Goal: Task Accomplishment & Management: Manage account settings

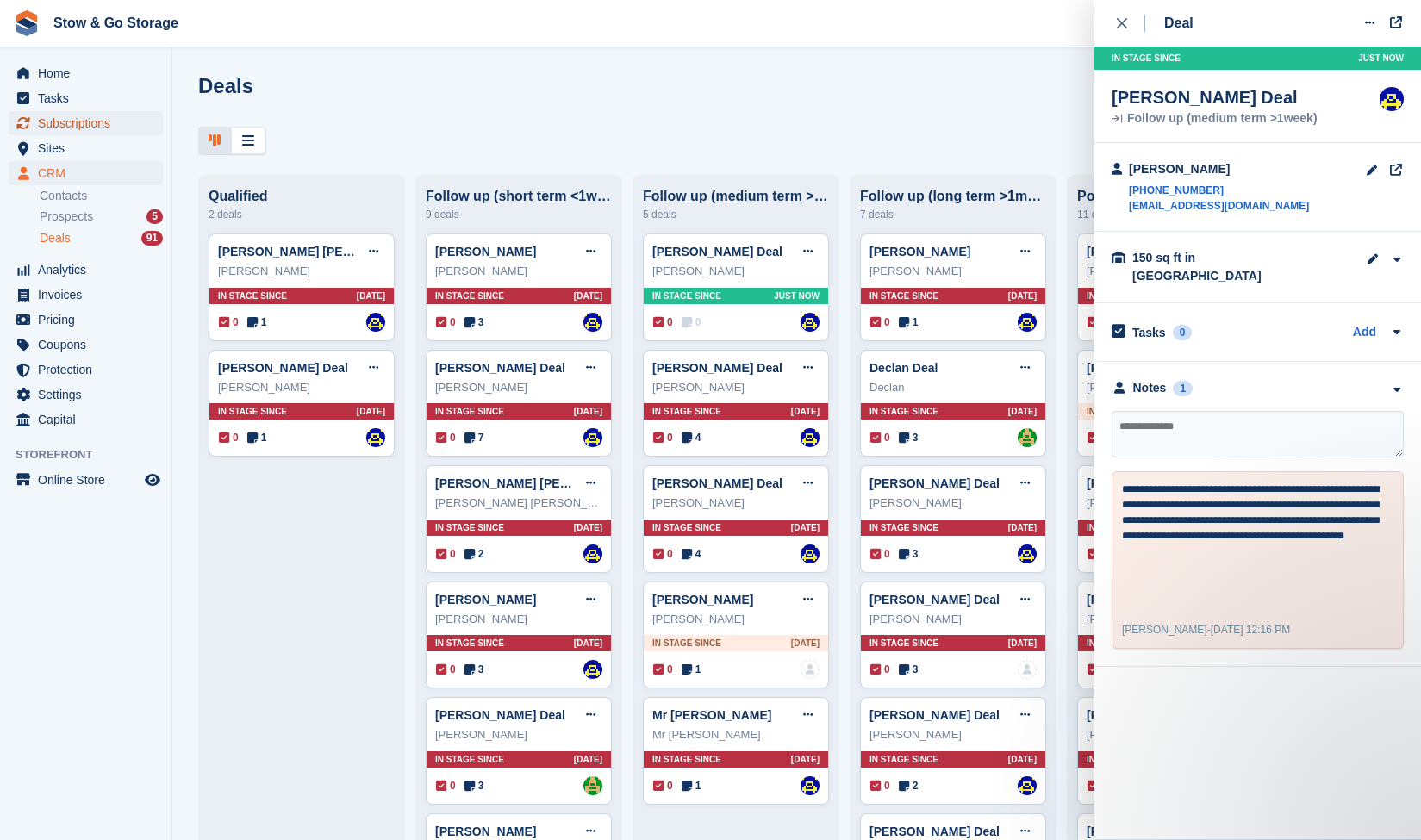
drag, startPoint x: 0, startPoint y: 0, endPoint x: 134, endPoint y: 132, distance: 188.1
click at [134, 132] on span "Subscriptions" at bounding box center [89, 123] width 103 height 24
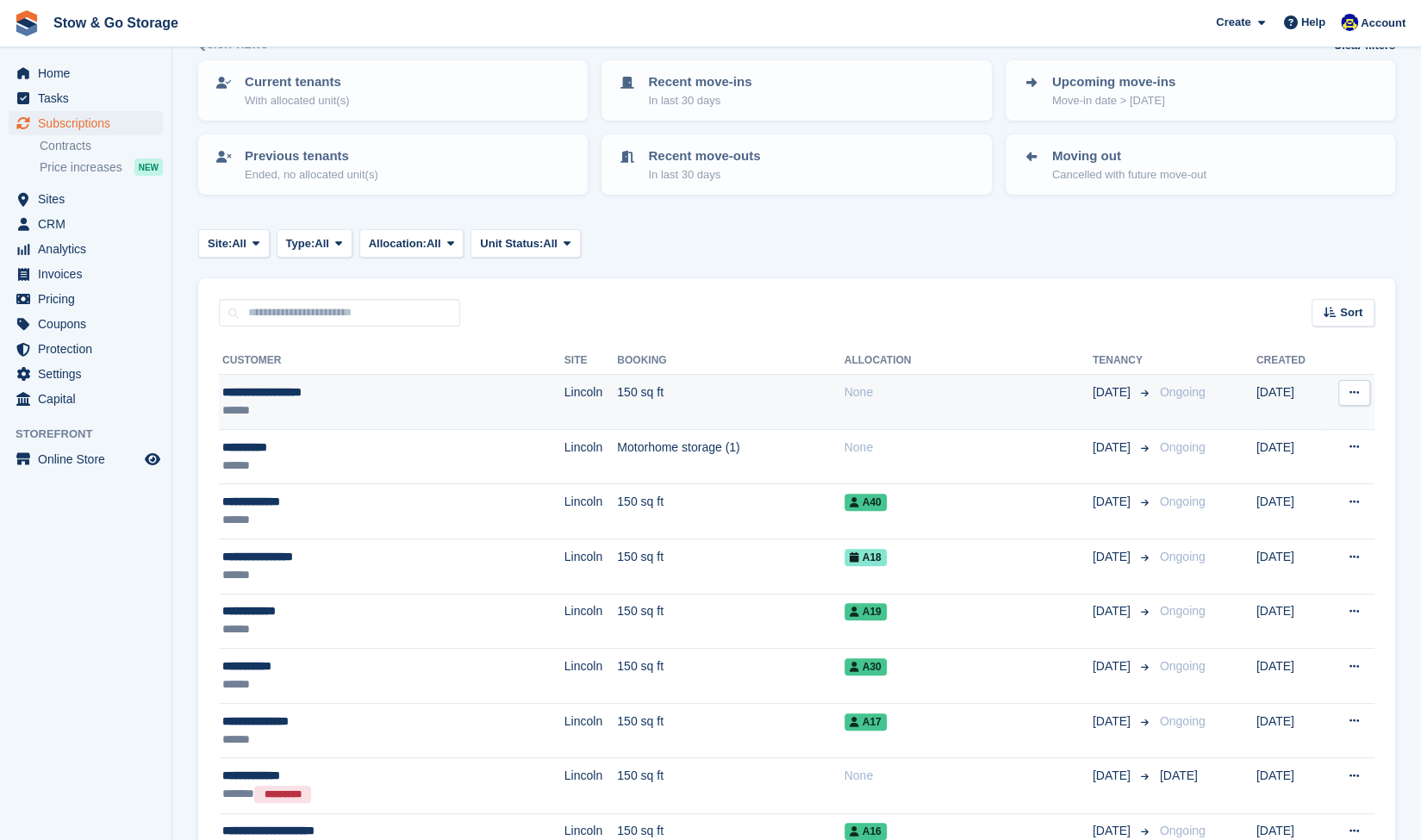
scroll to position [132, 0]
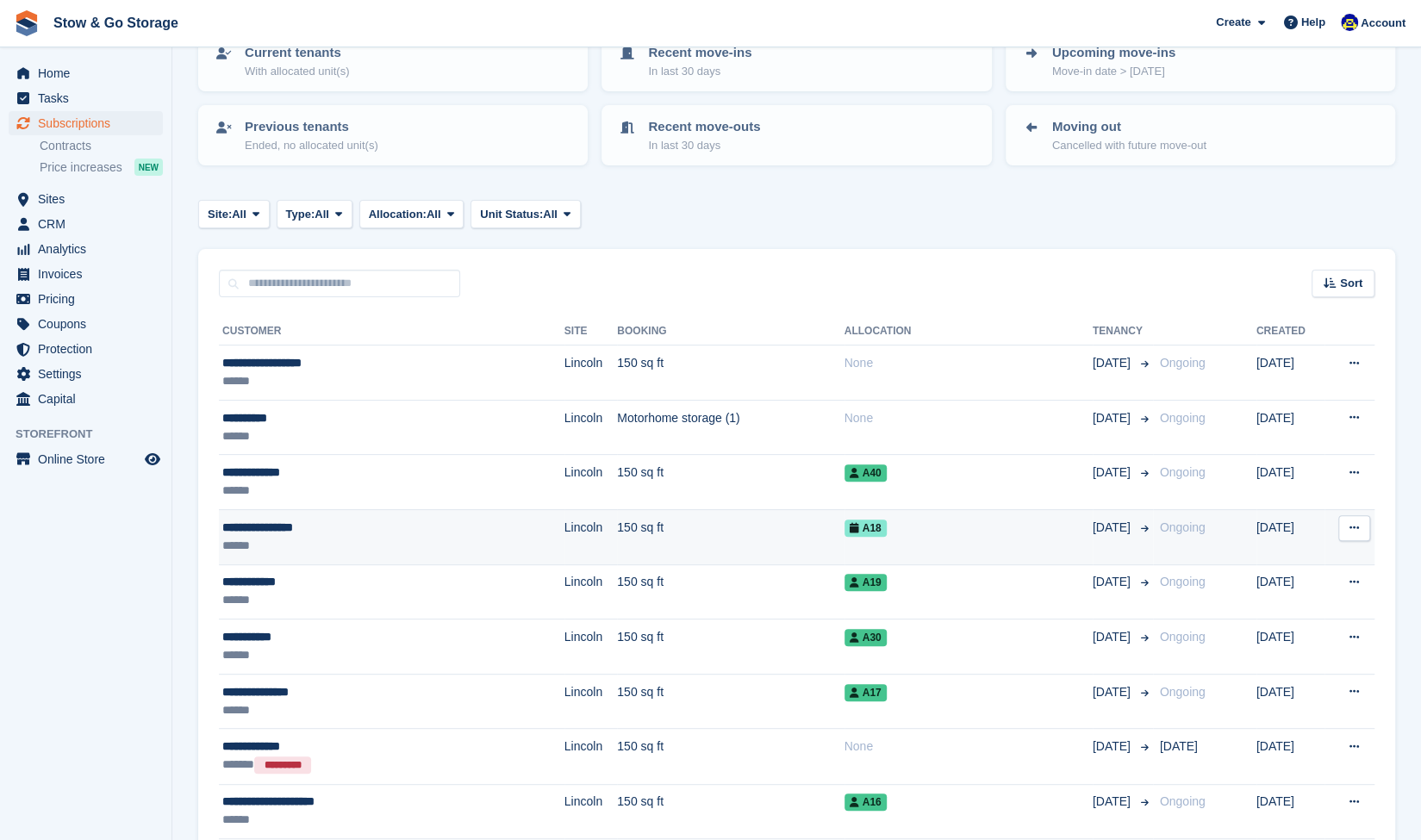
click at [565, 514] on td "Lincoln" at bounding box center [592, 536] width 54 height 55
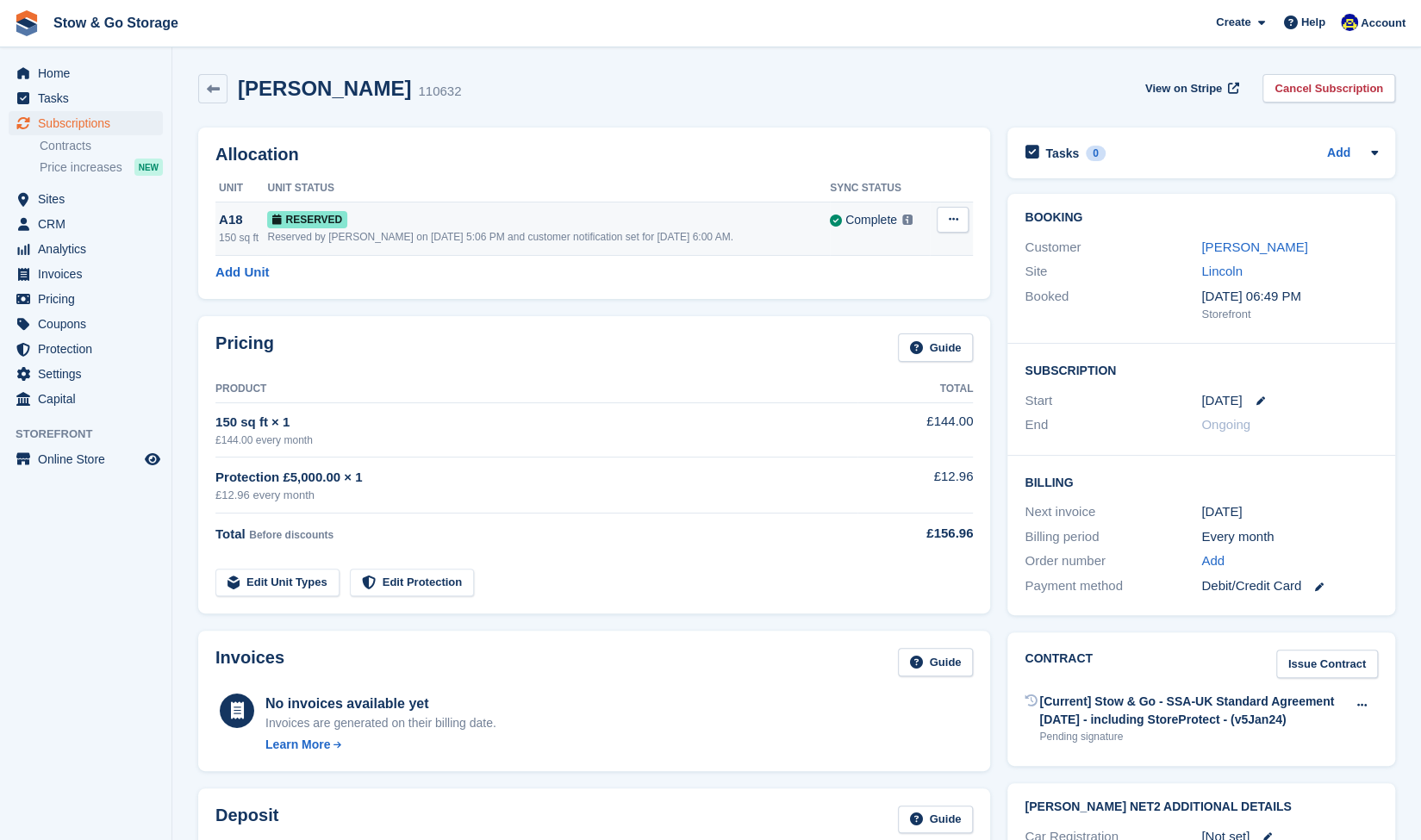
click at [379, 227] on div "Reserved" at bounding box center [549, 220] width 563 height 18
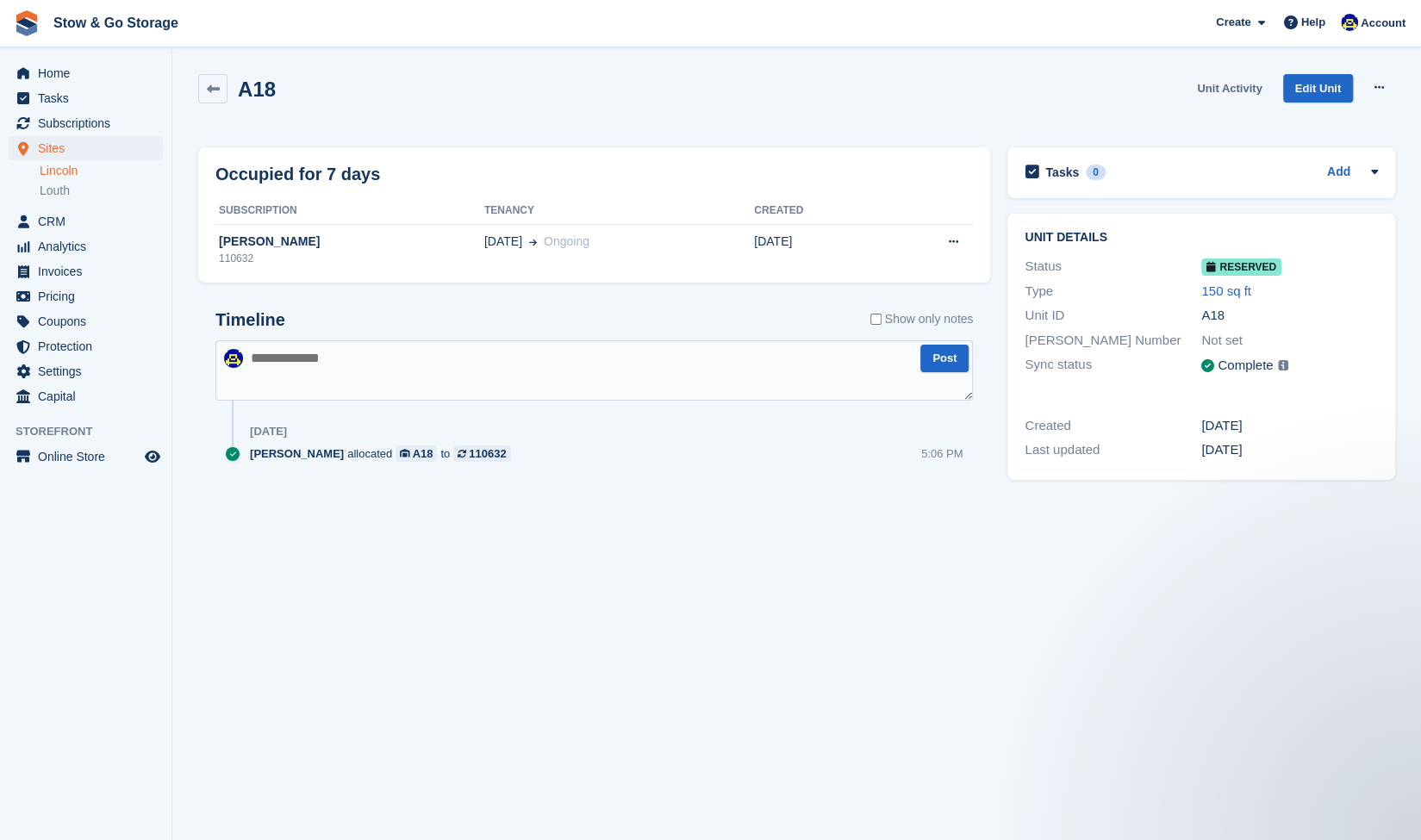
click at [1210, 93] on link "Unit Activity" at bounding box center [1229, 88] width 79 height 29
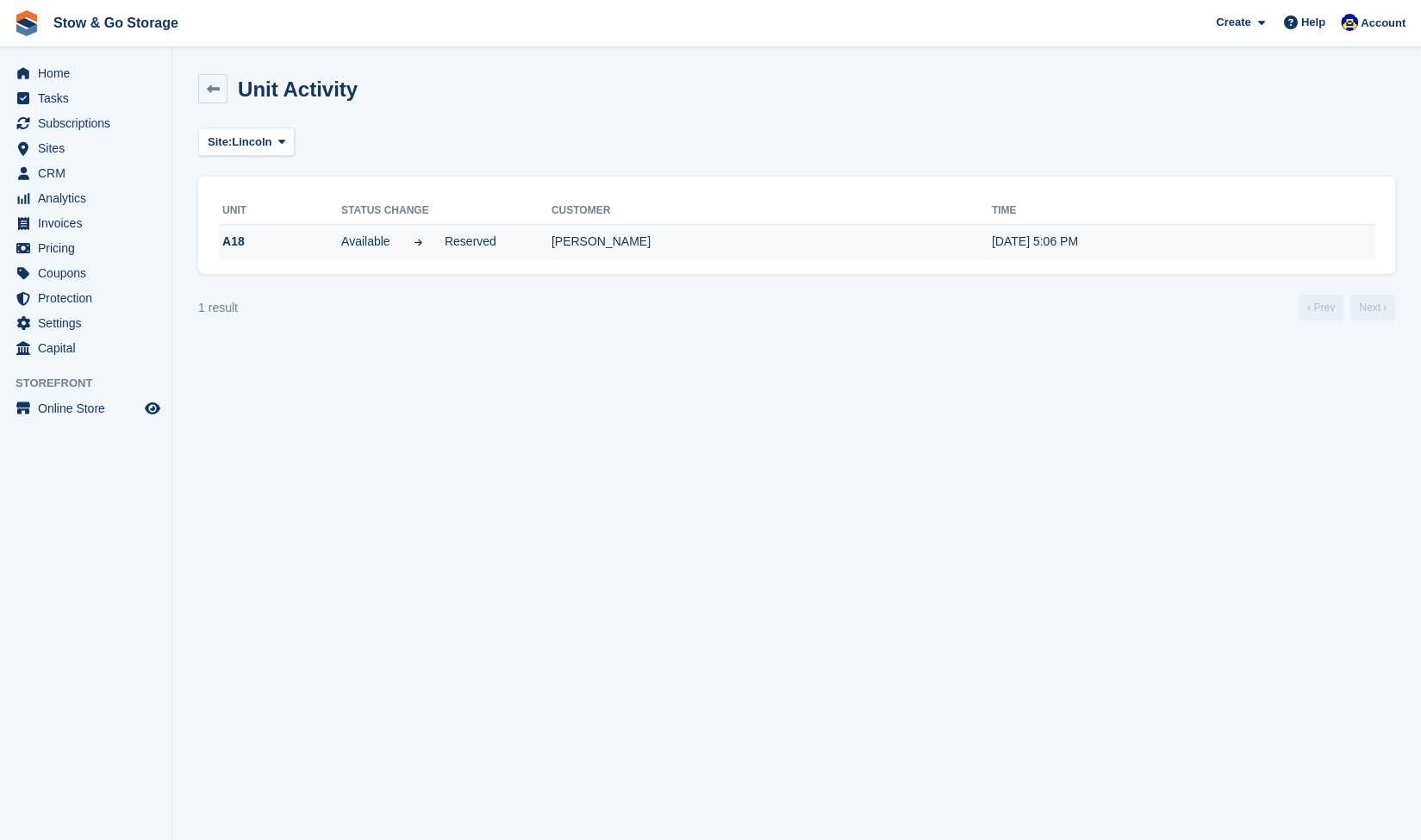
click at [291, 250] on td "A18" at bounding box center [279, 242] width 122 height 36
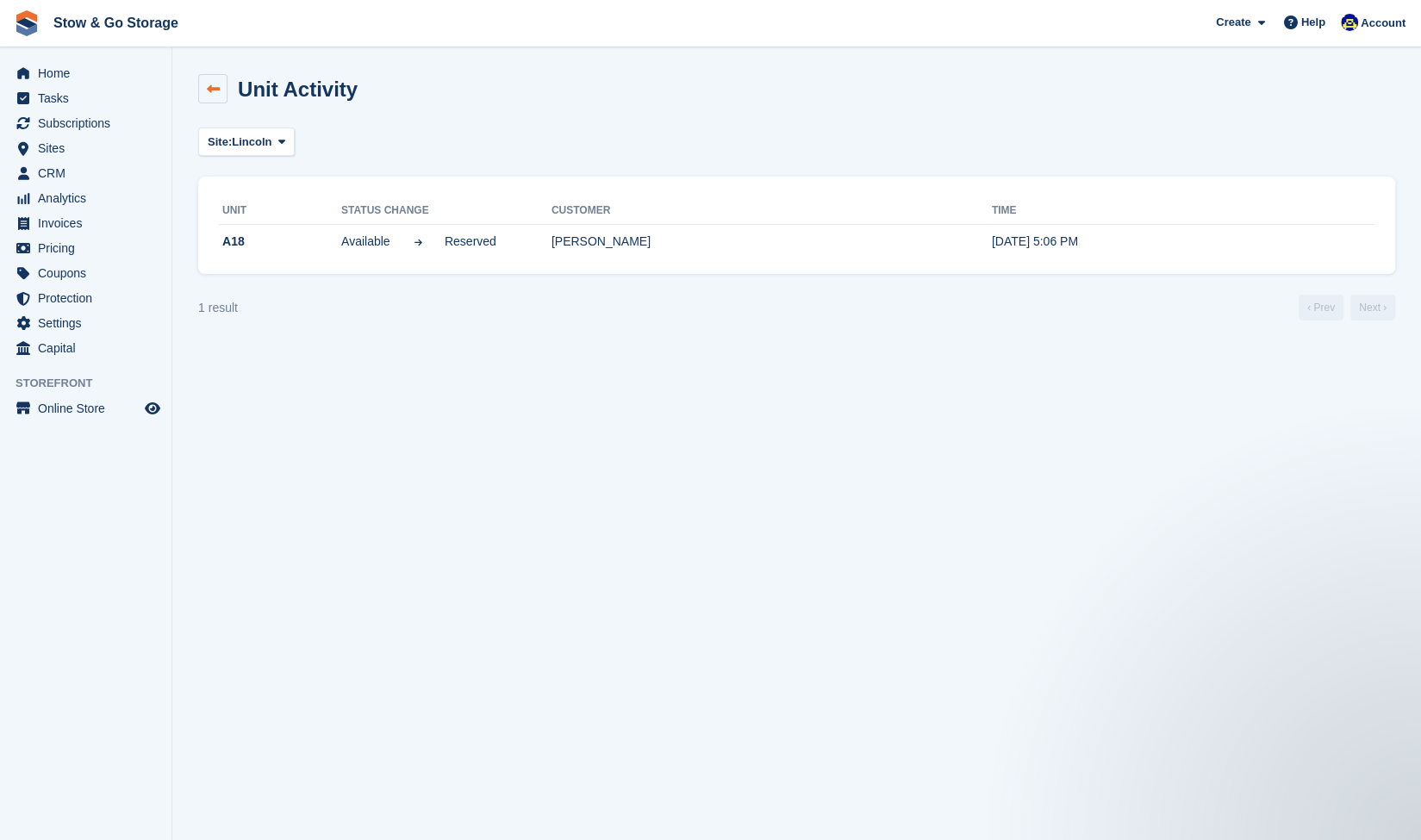
click at [218, 84] on icon at bounding box center [213, 88] width 13 height 13
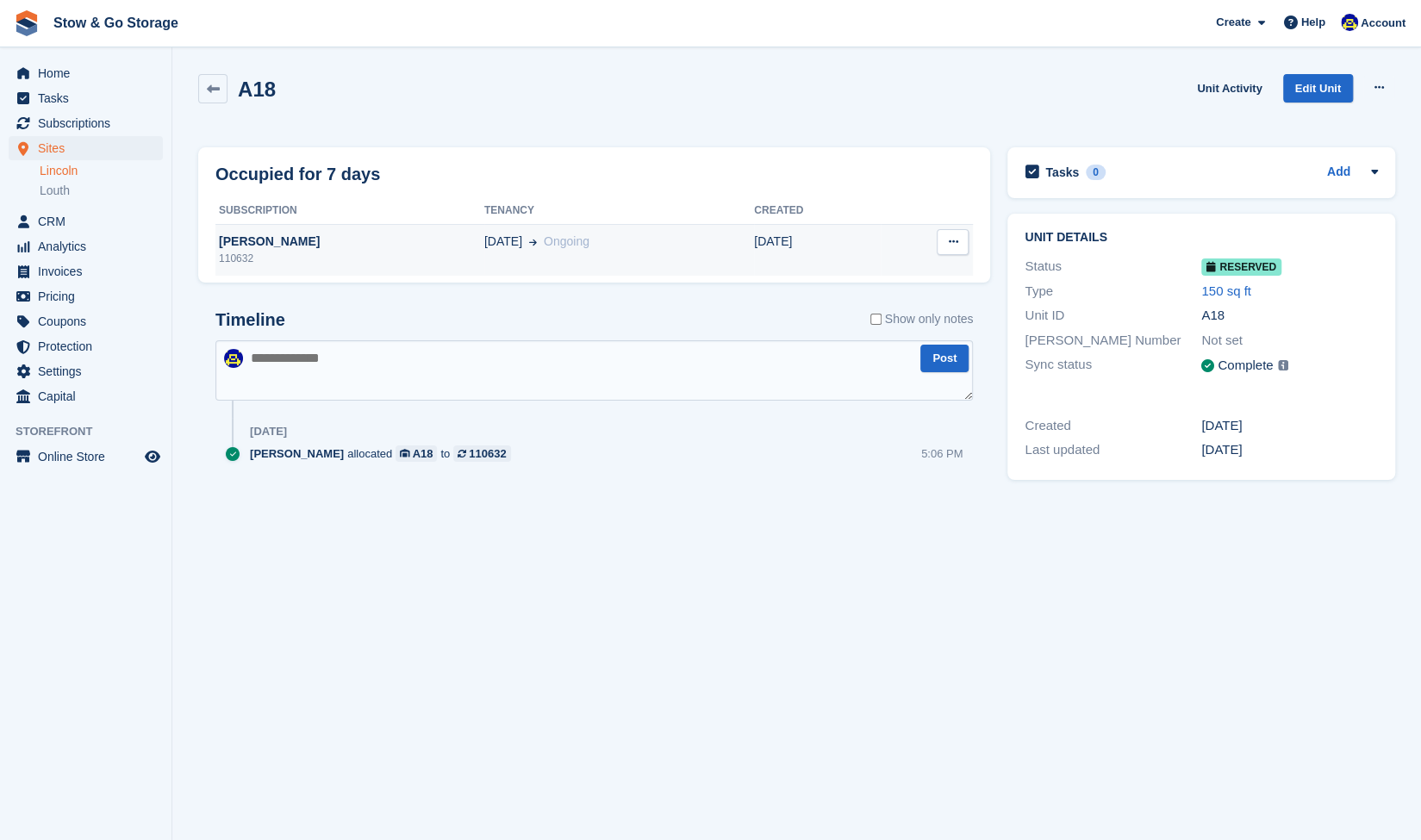
click at [937, 252] on button at bounding box center [953, 243] width 32 height 26
click at [923, 261] on div "Deallocate" at bounding box center [886, 275] width 165 height 38
click at [834, 275] on p "Deallocate" at bounding box center [886, 275] width 150 height 23
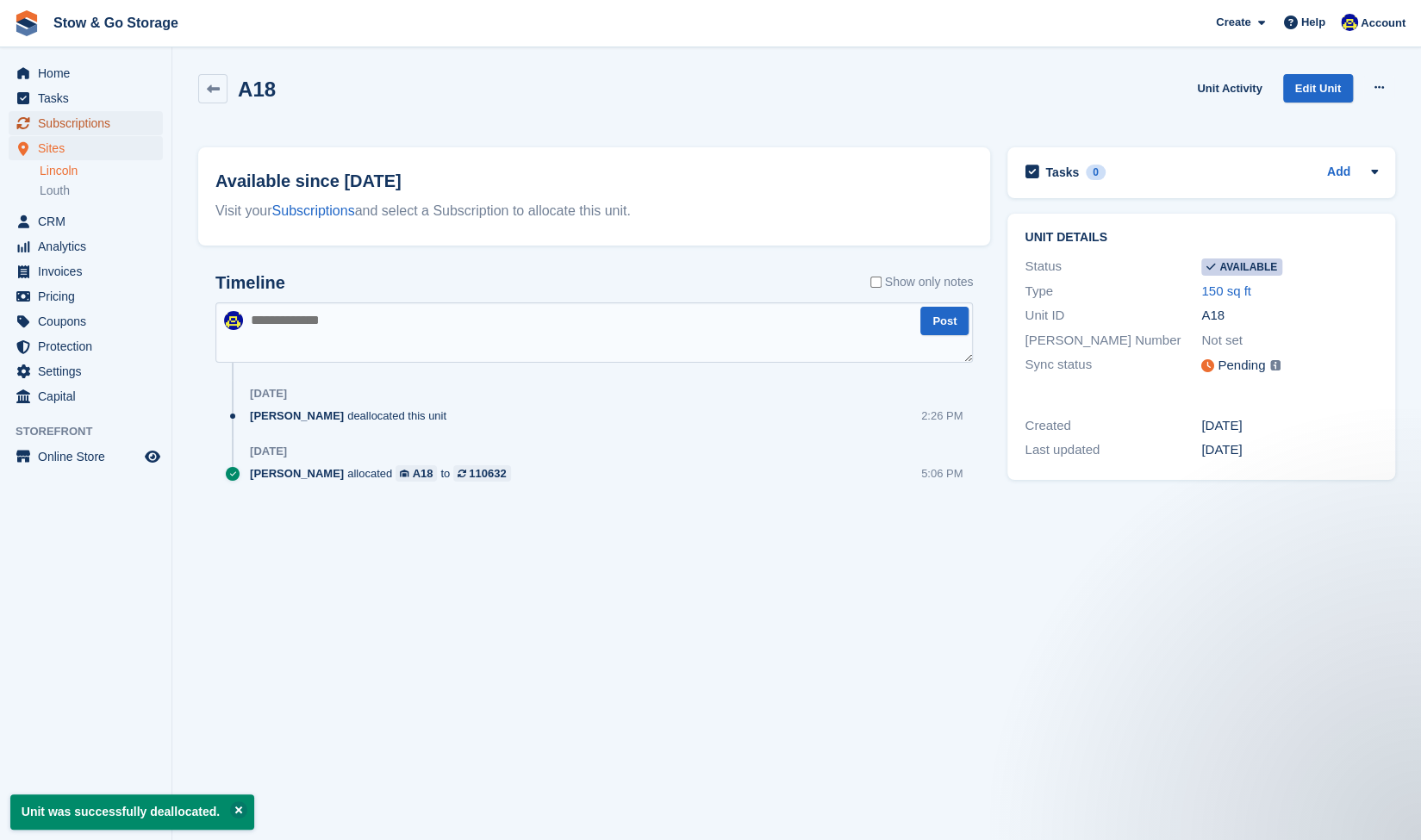
click at [83, 132] on span "Subscriptions" at bounding box center [89, 123] width 103 height 24
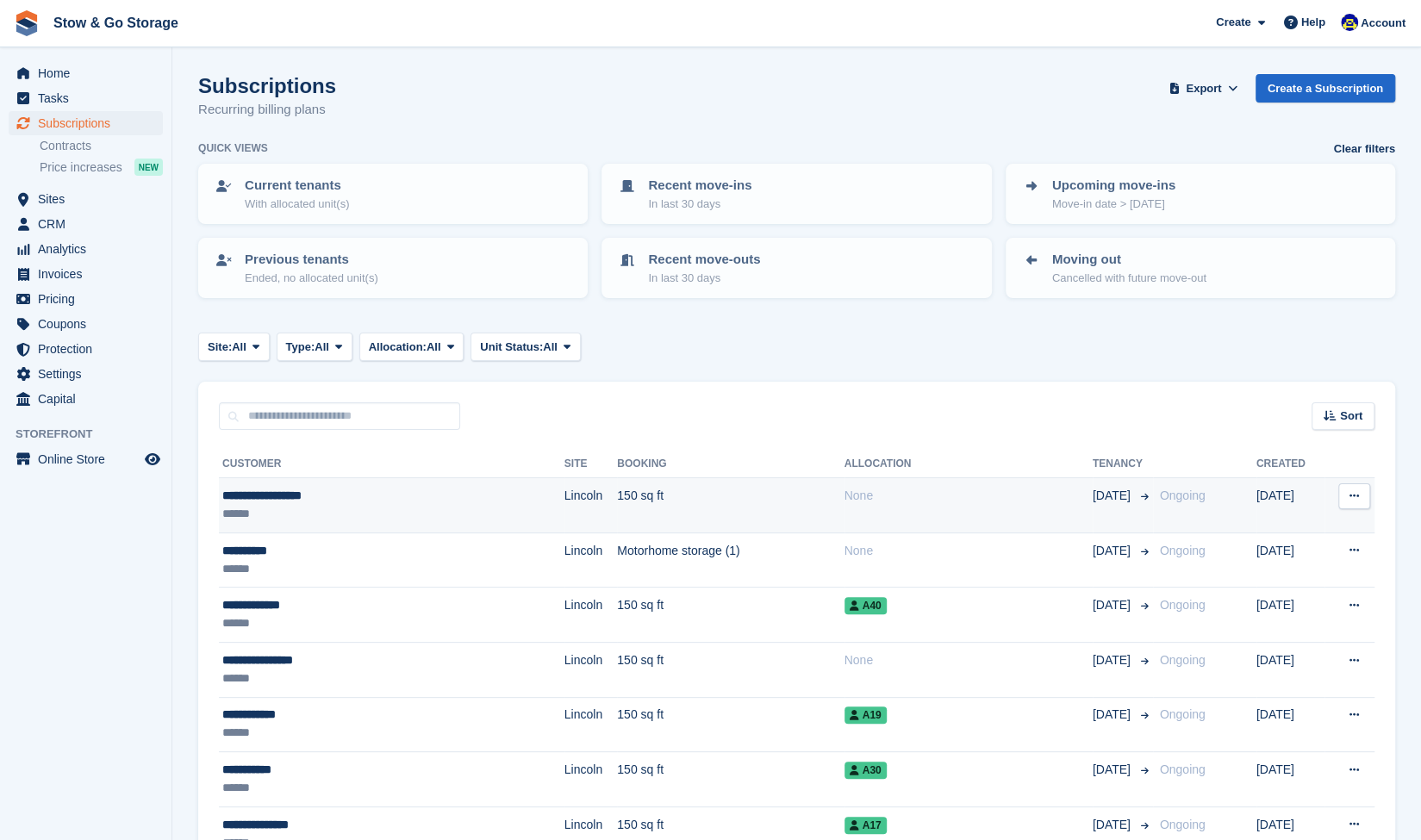
click at [343, 482] on td "**********" at bounding box center [392, 505] width 346 height 55
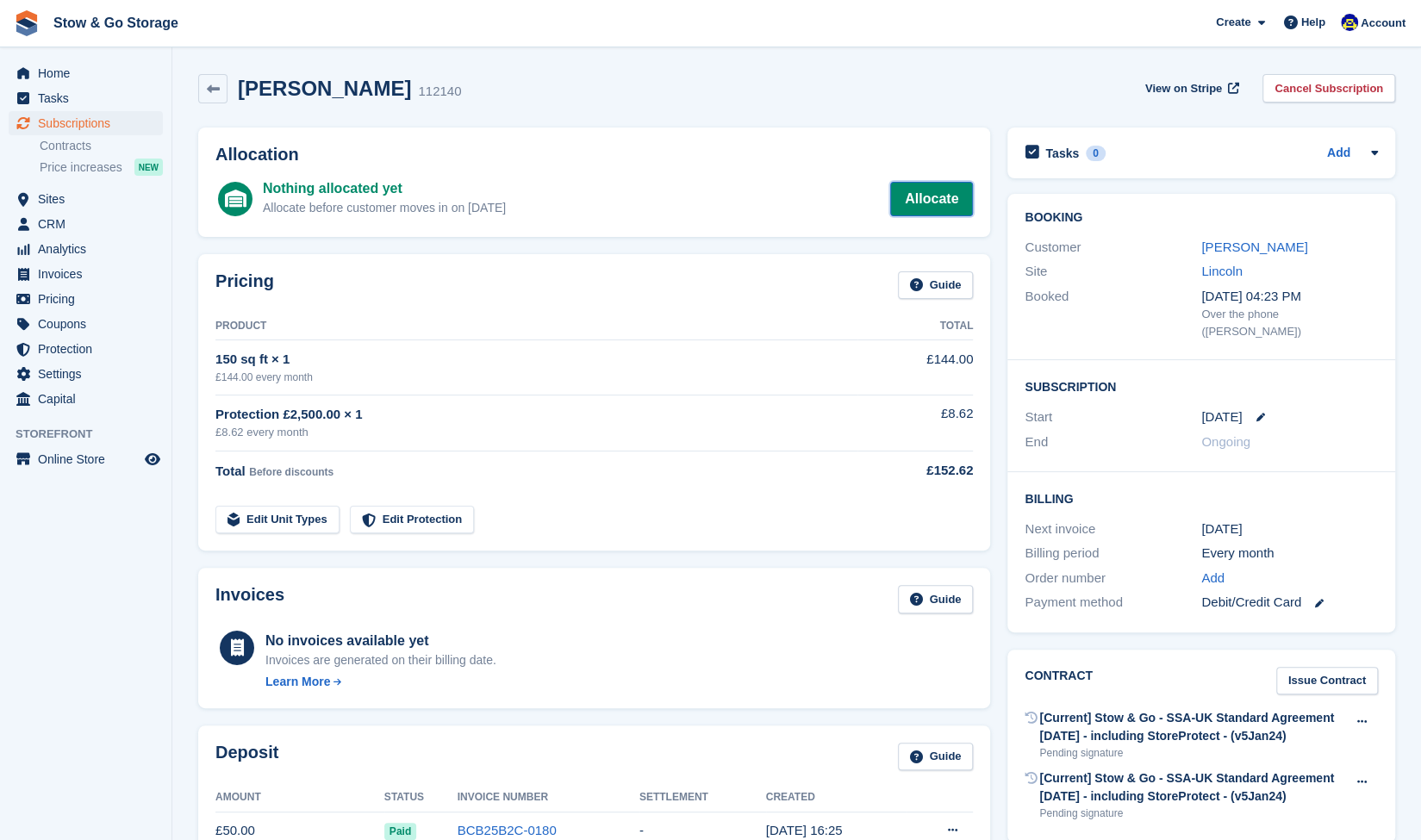
click at [899, 213] on link "Allocate" at bounding box center [931, 199] width 83 height 35
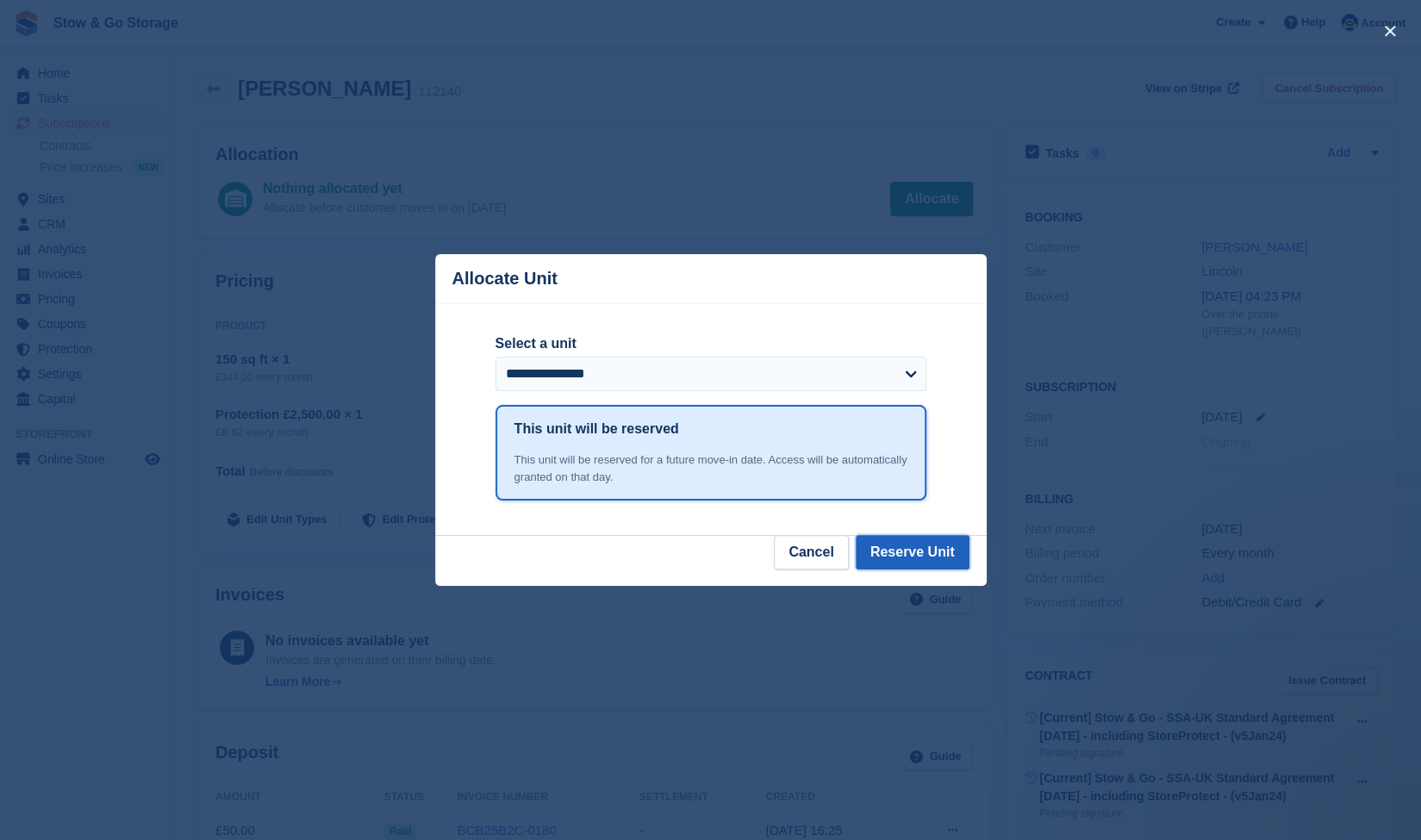
click at [929, 565] on button "Reserve Unit" at bounding box center [913, 552] width 113 height 35
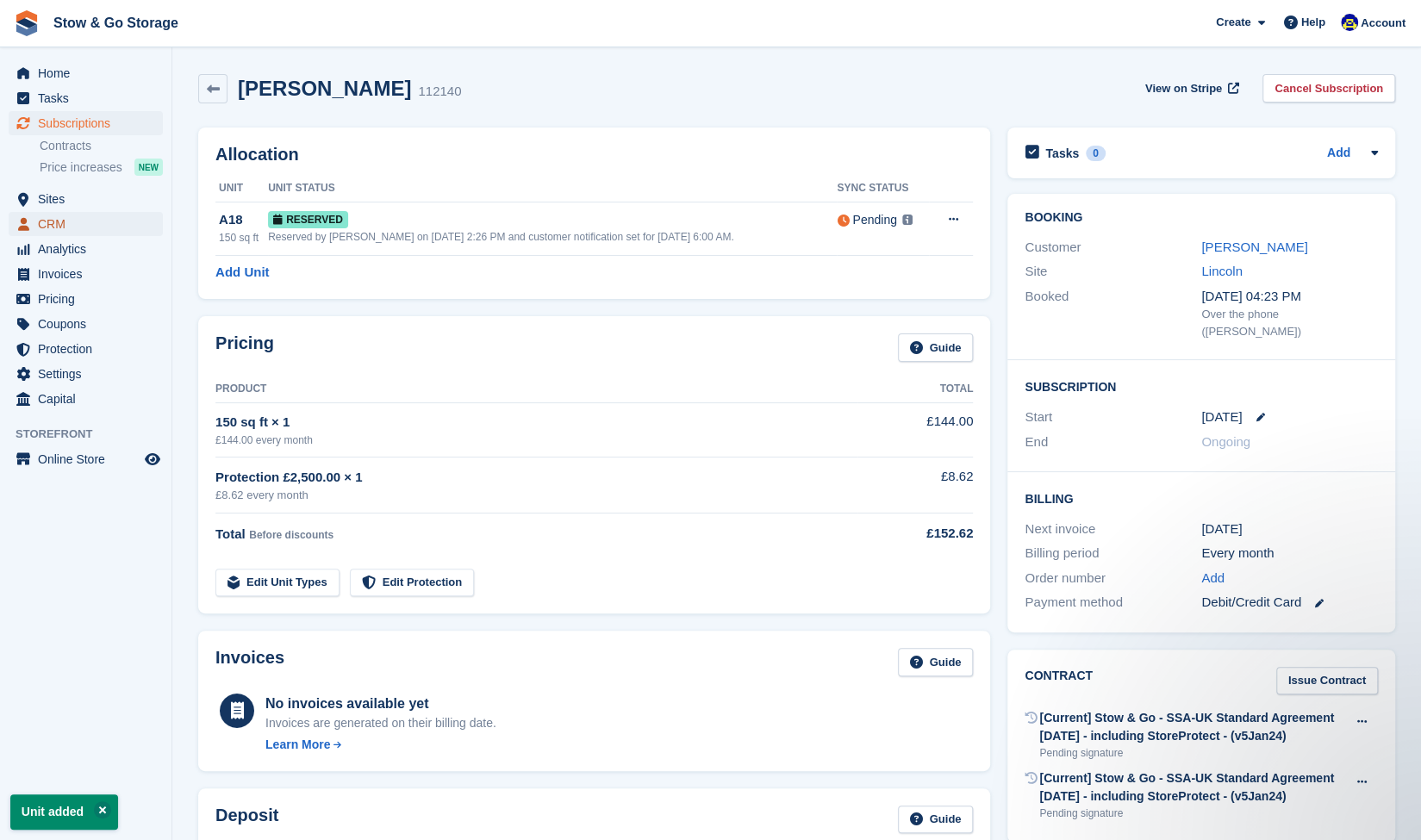
click at [66, 222] on span "CRM" at bounding box center [89, 224] width 103 height 24
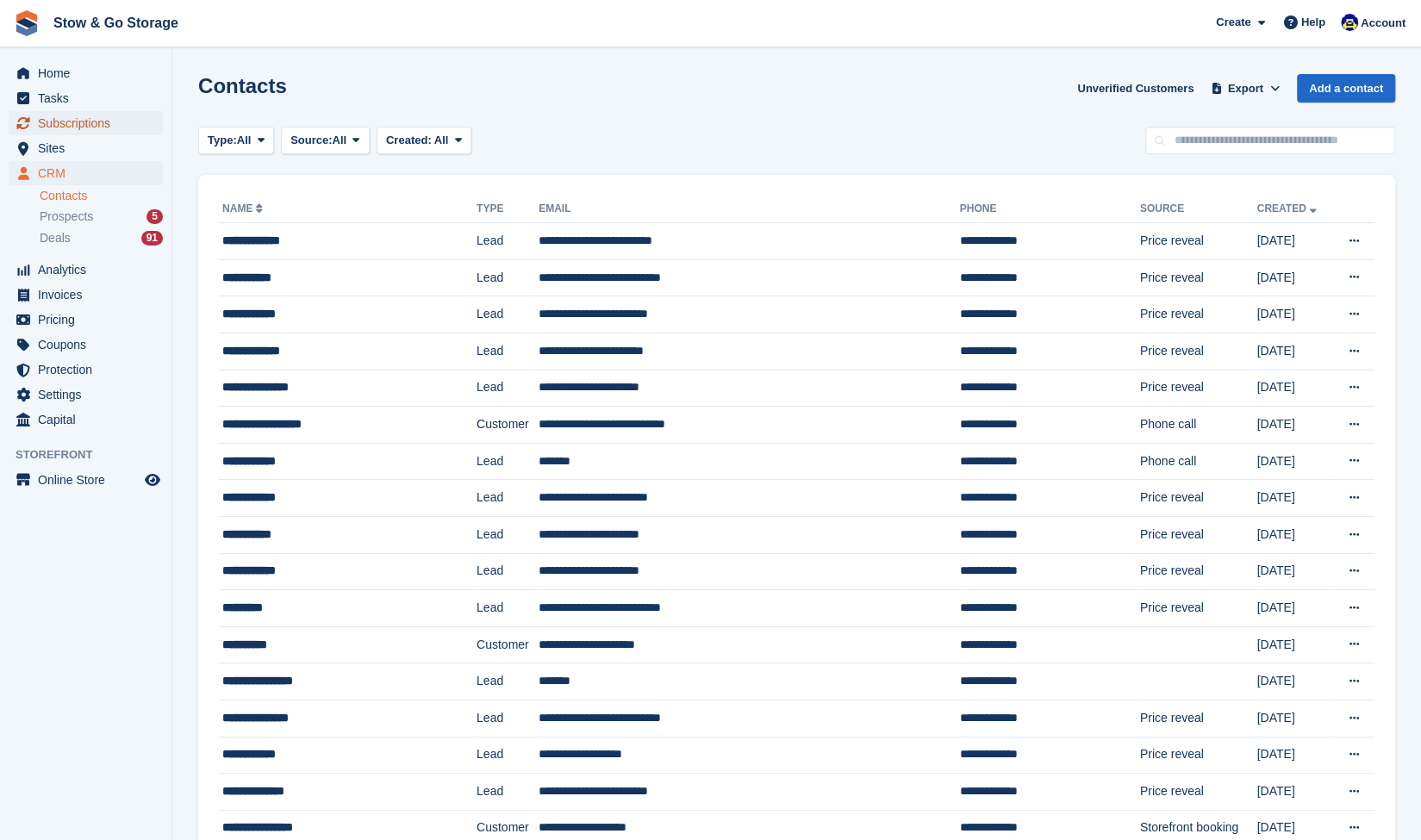
click at [85, 130] on span "Subscriptions" at bounding box center [89, 123] width 103 height 24
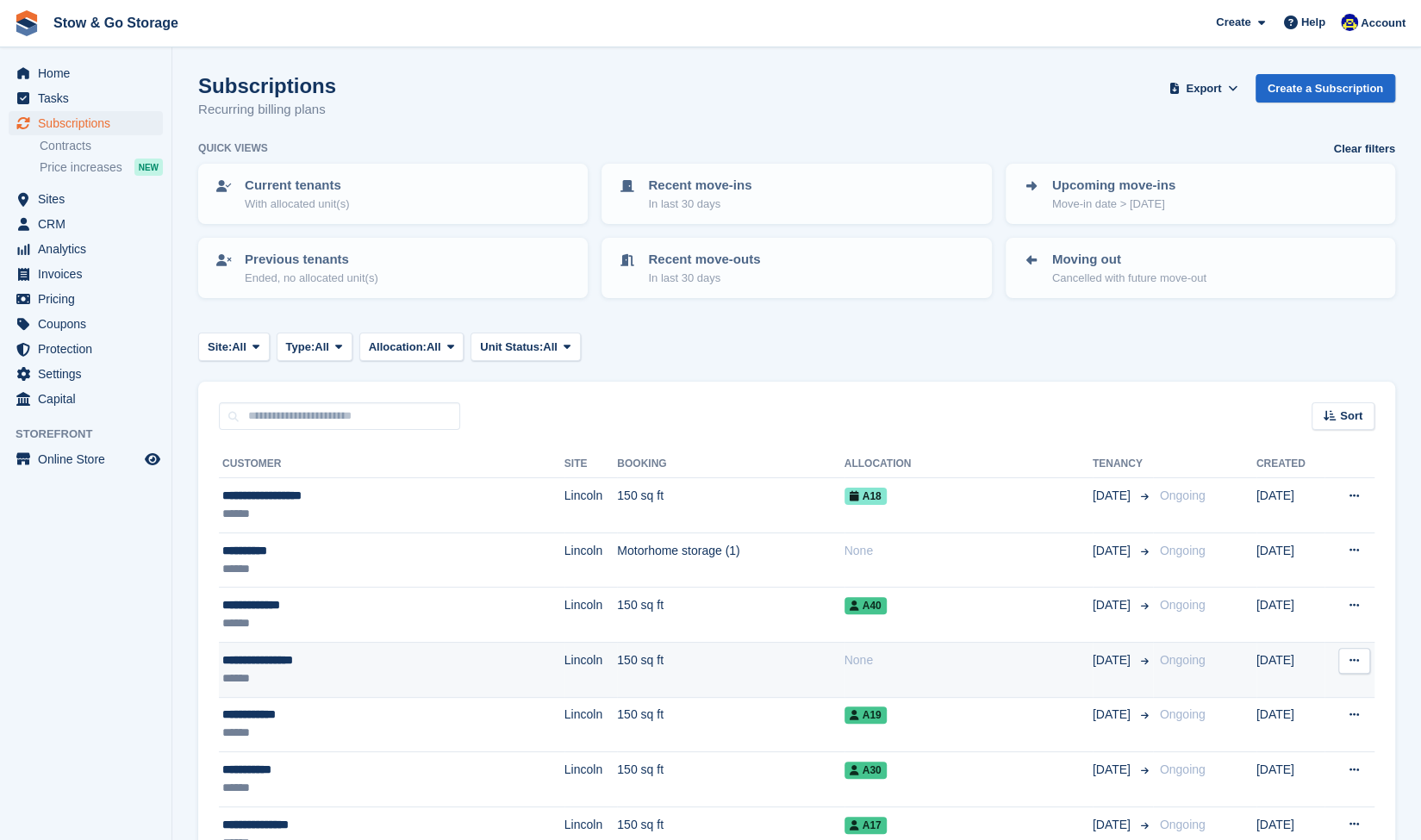
click at [444, 658] on div "**********" at bounding box center [345, 660] width 246 height 18
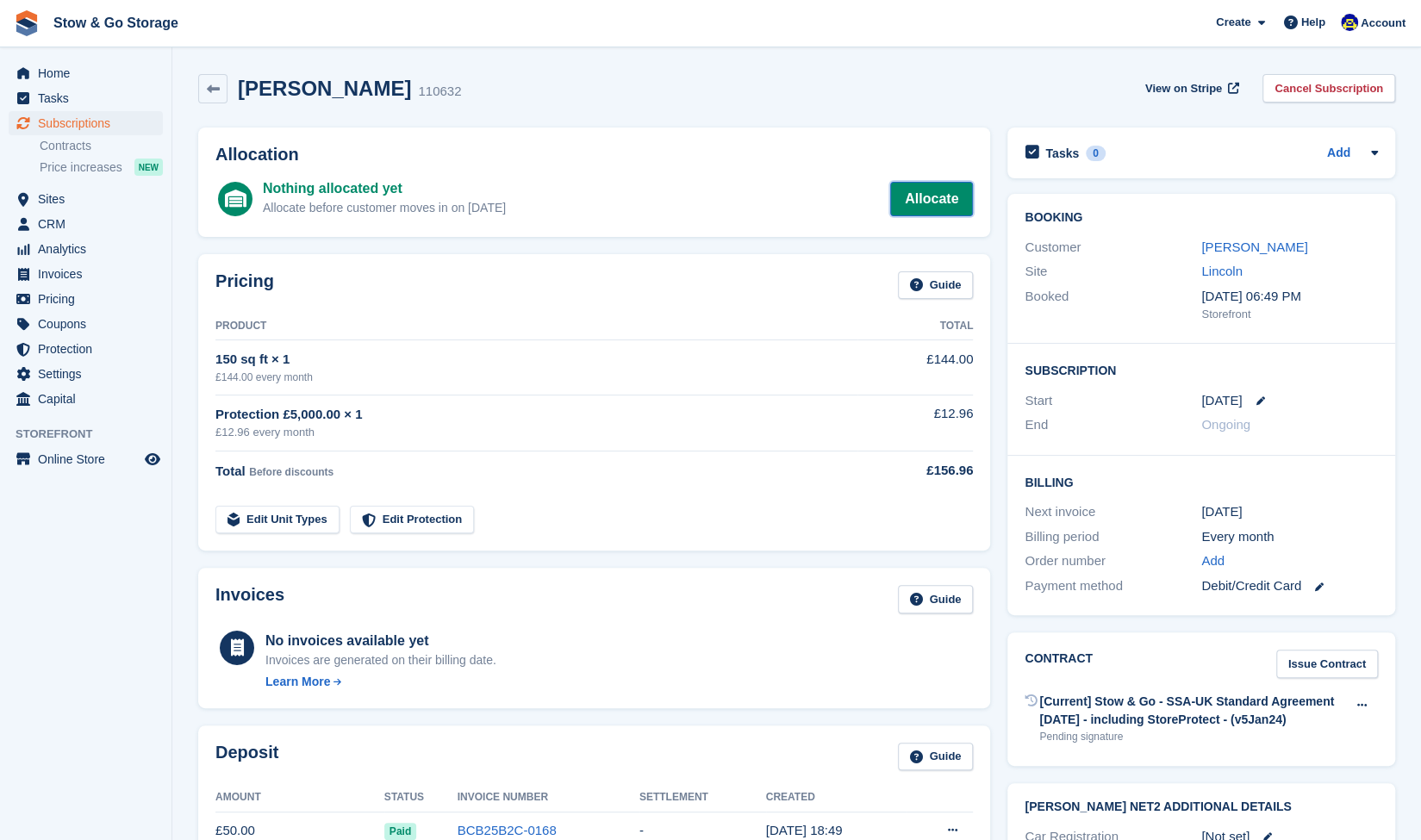
click at [928, 205] on link "Allocate" at bounding box center [931, 199] width 83 height 35
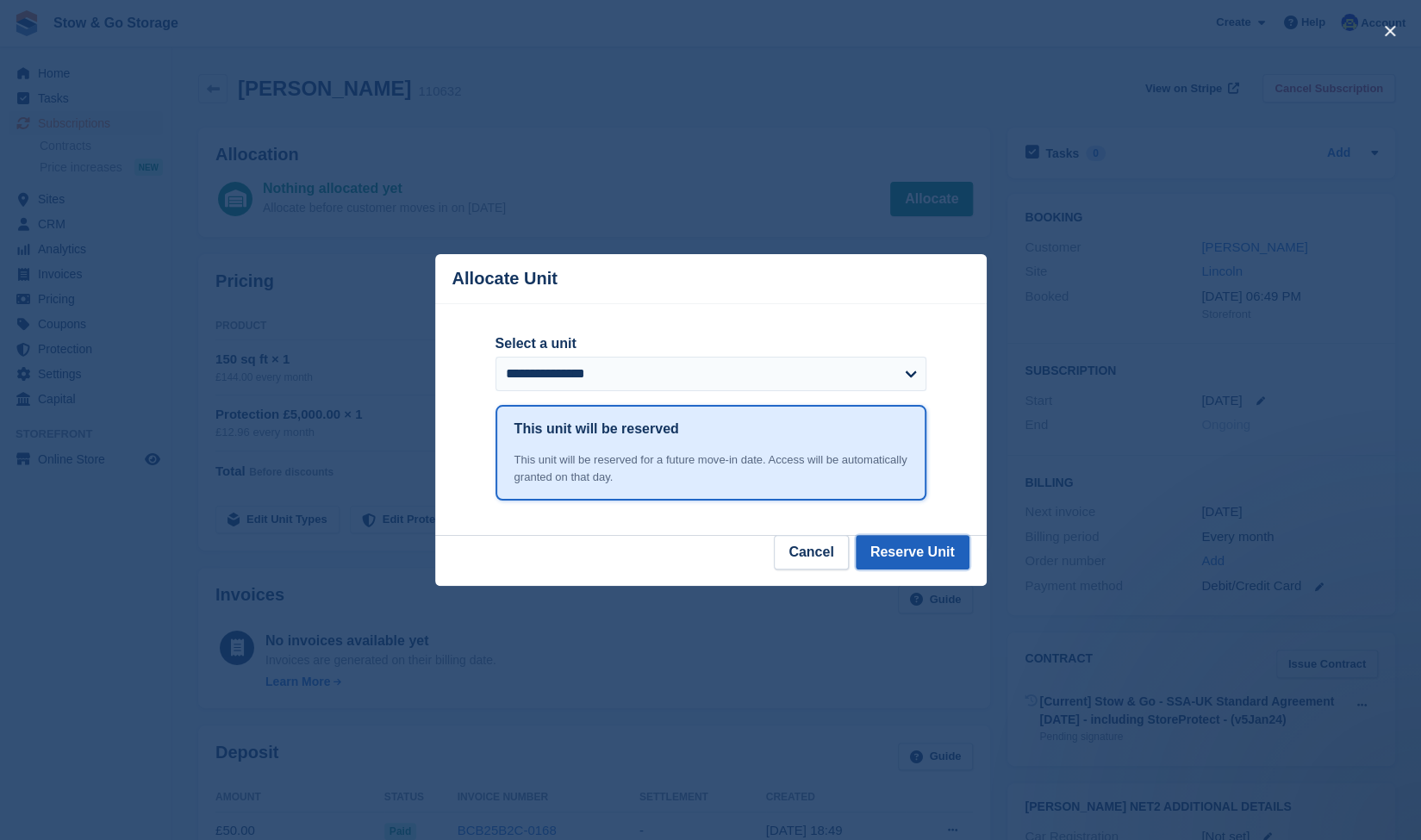
click at [893, 564] on button "Reserve Unit" at bounding box center [913, 552] width 113 height 35
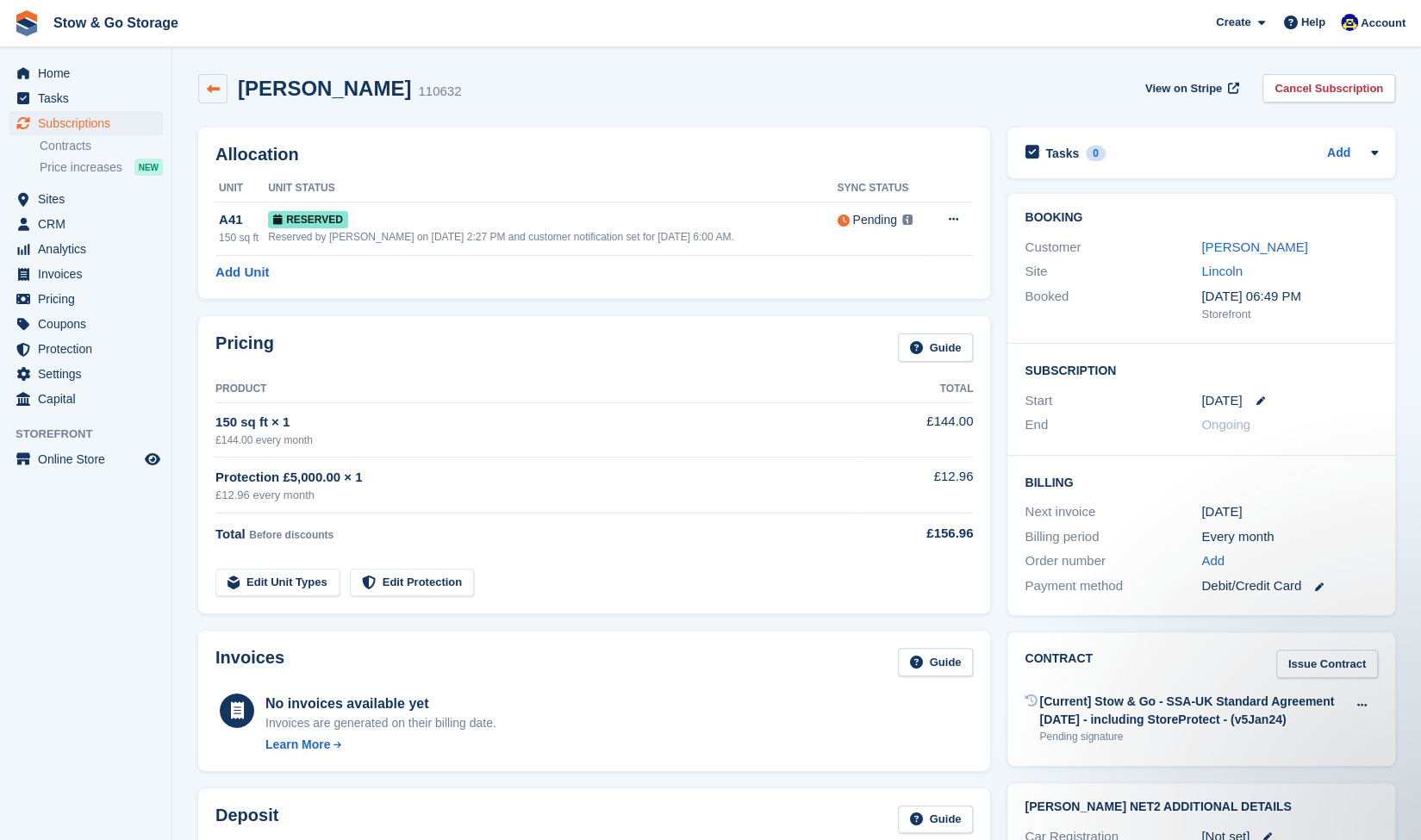
click at [208, 92] on icon at bounding box center [213, 88] width 13 height 13
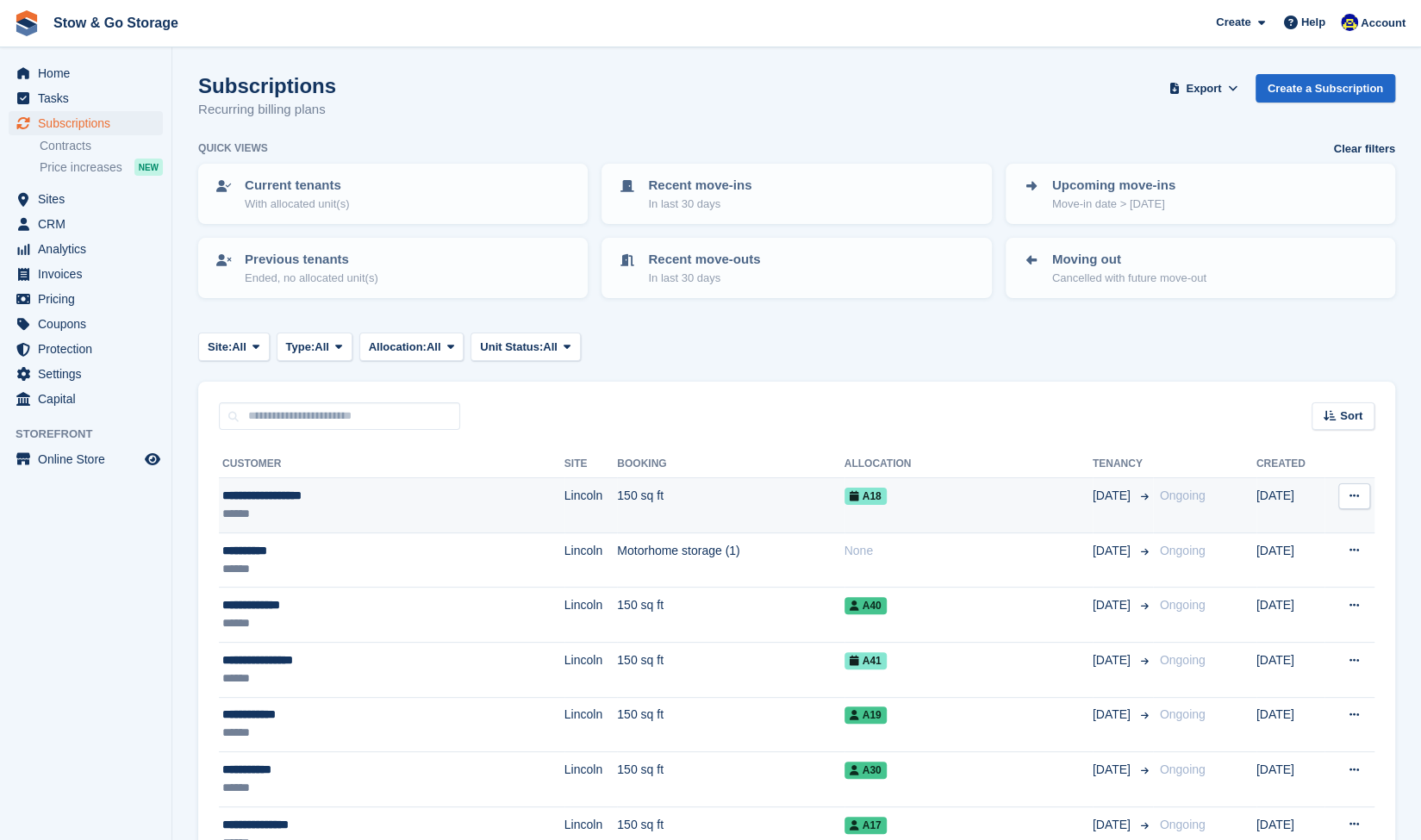
click at [390, 508] on div "******" at bounding box center [345, 514] width 246 height 18
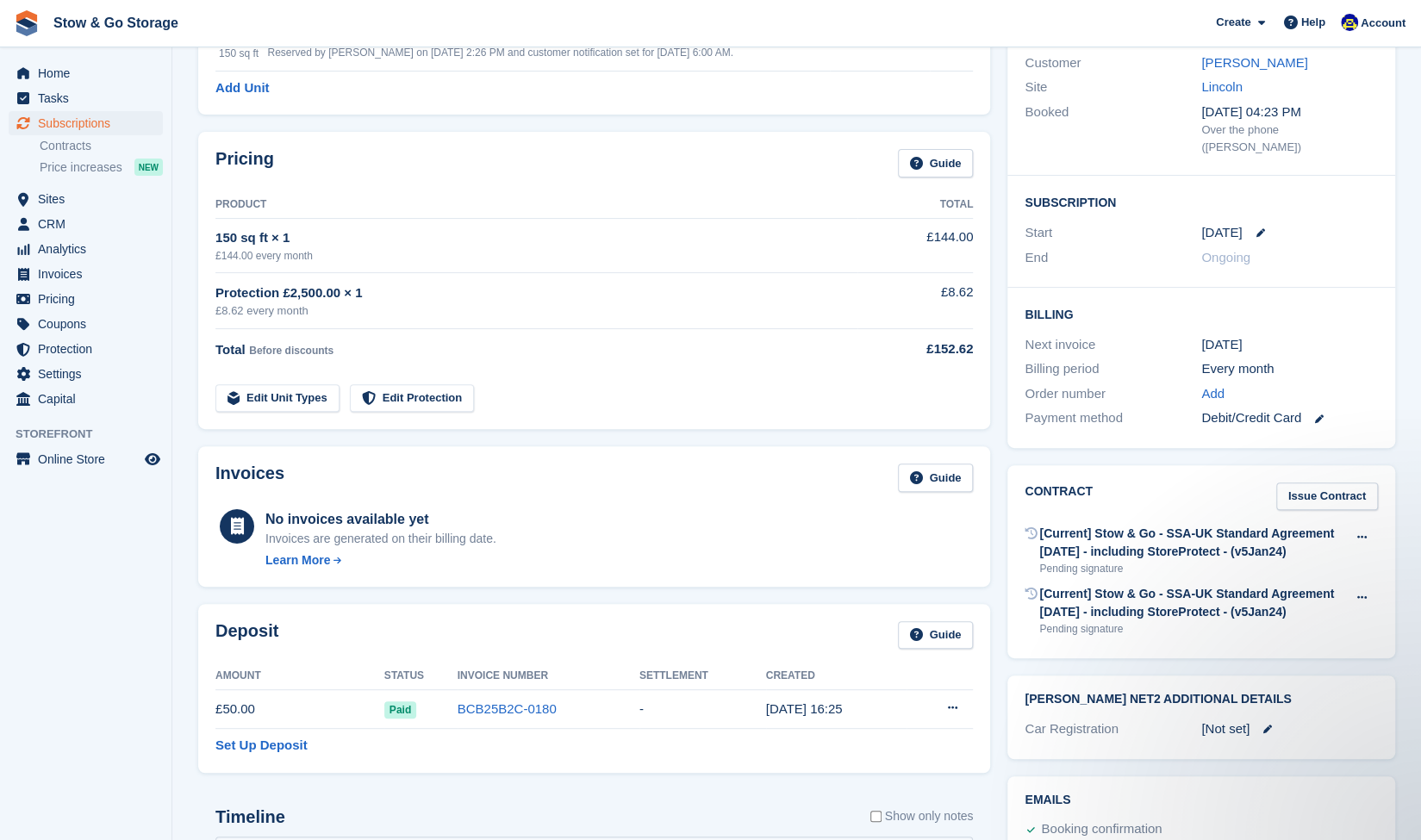
scroll to position [184, 0]
click at [126, 126] on span "Subscriptions" at bounding box center [89, 123] width 103 height 24
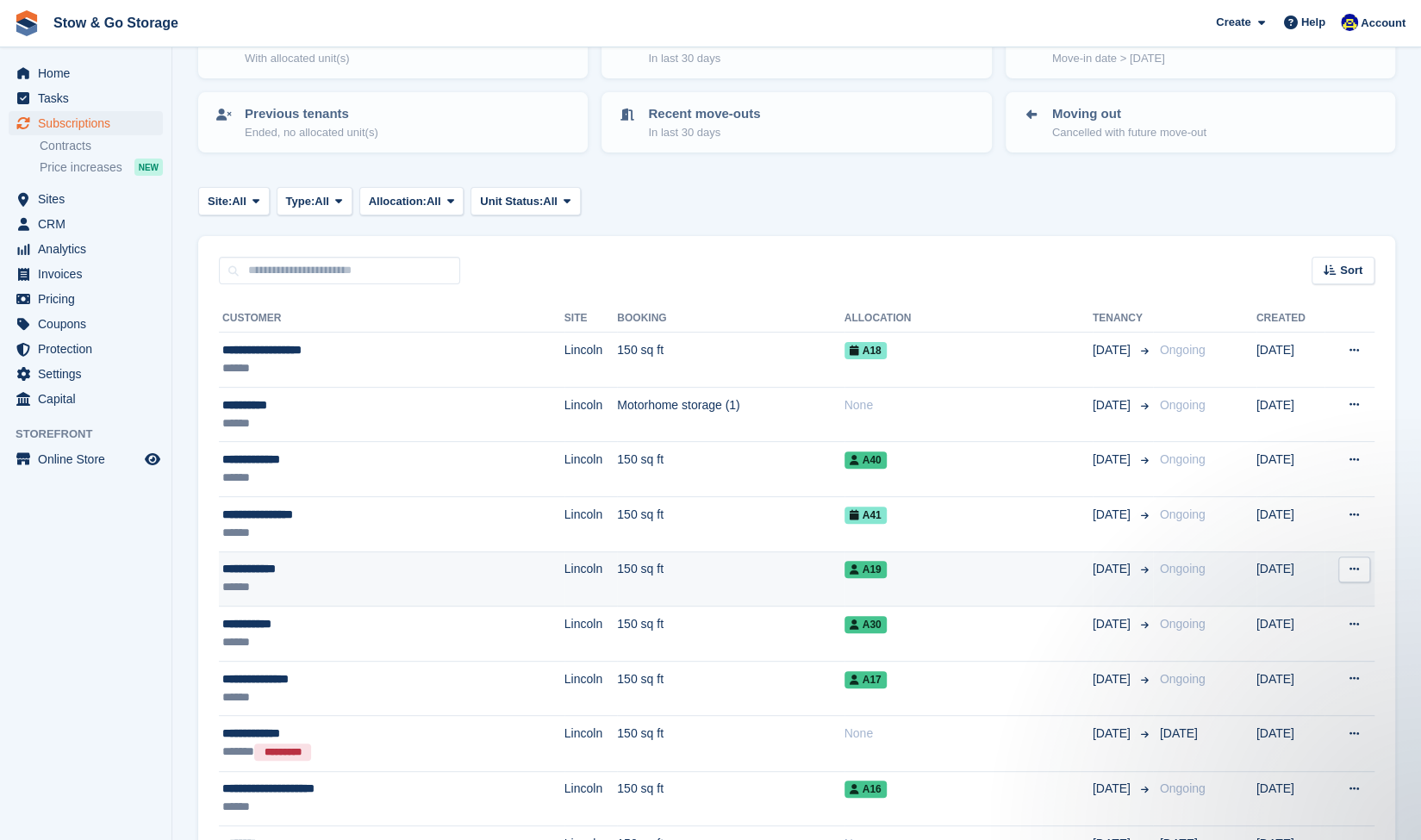
scroll to position [155, 0]
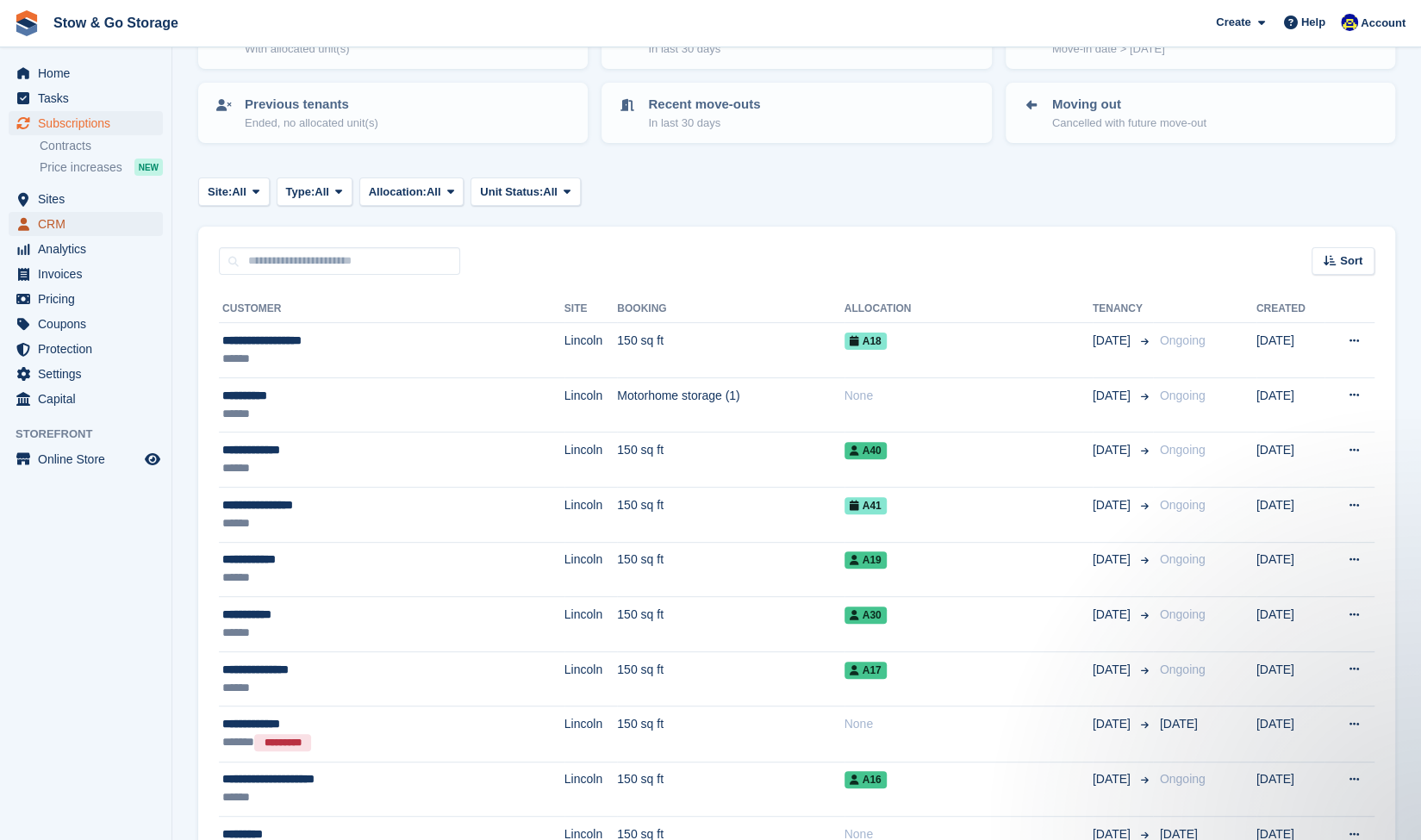
click at [75, 229] on span "CRM" at bounding box center [89, 224] width 103 height 24
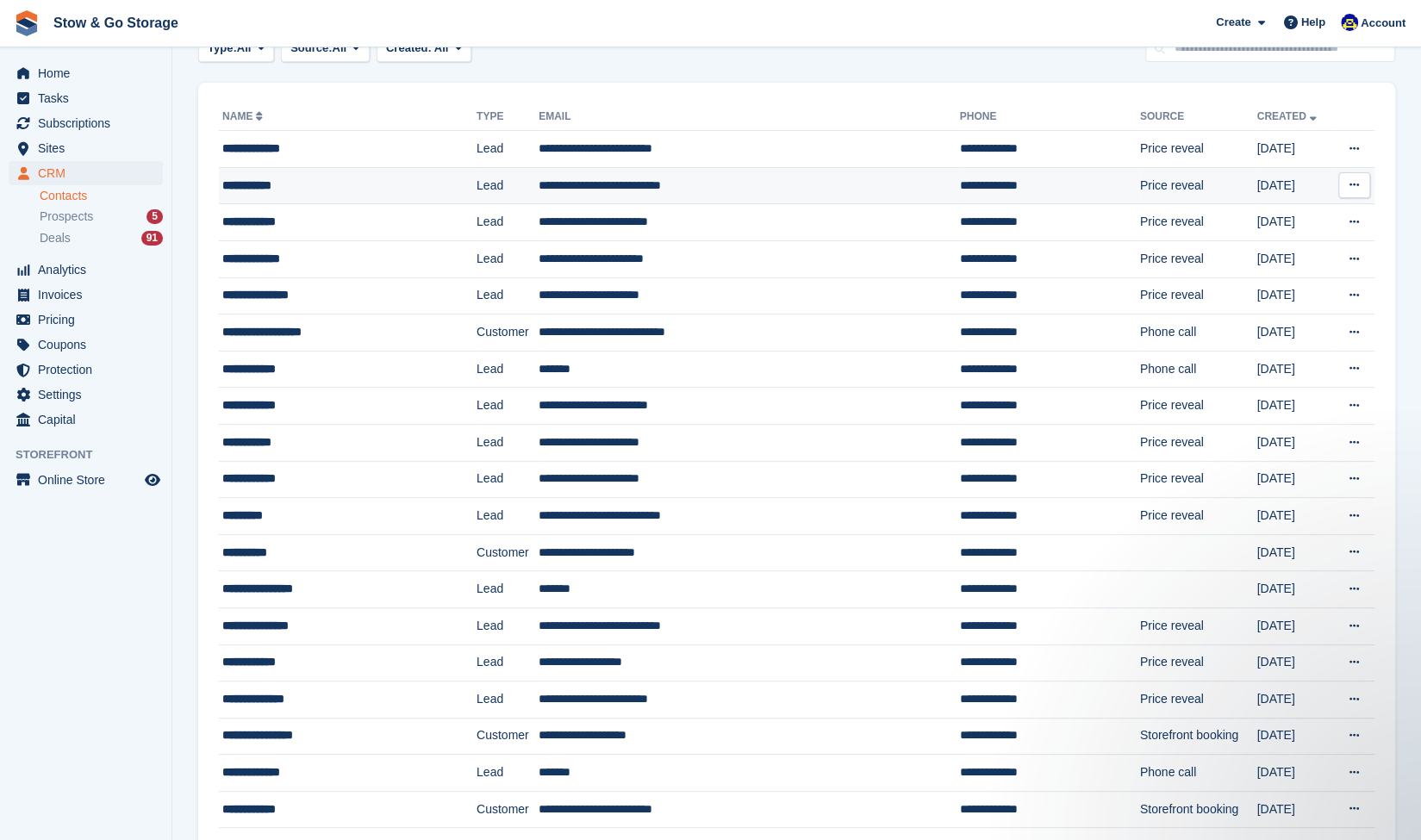
scroll to position [93, 0]
click at [112, 130] on span "Subscriptions" at bounding box center [89, 123] width 103 height 24
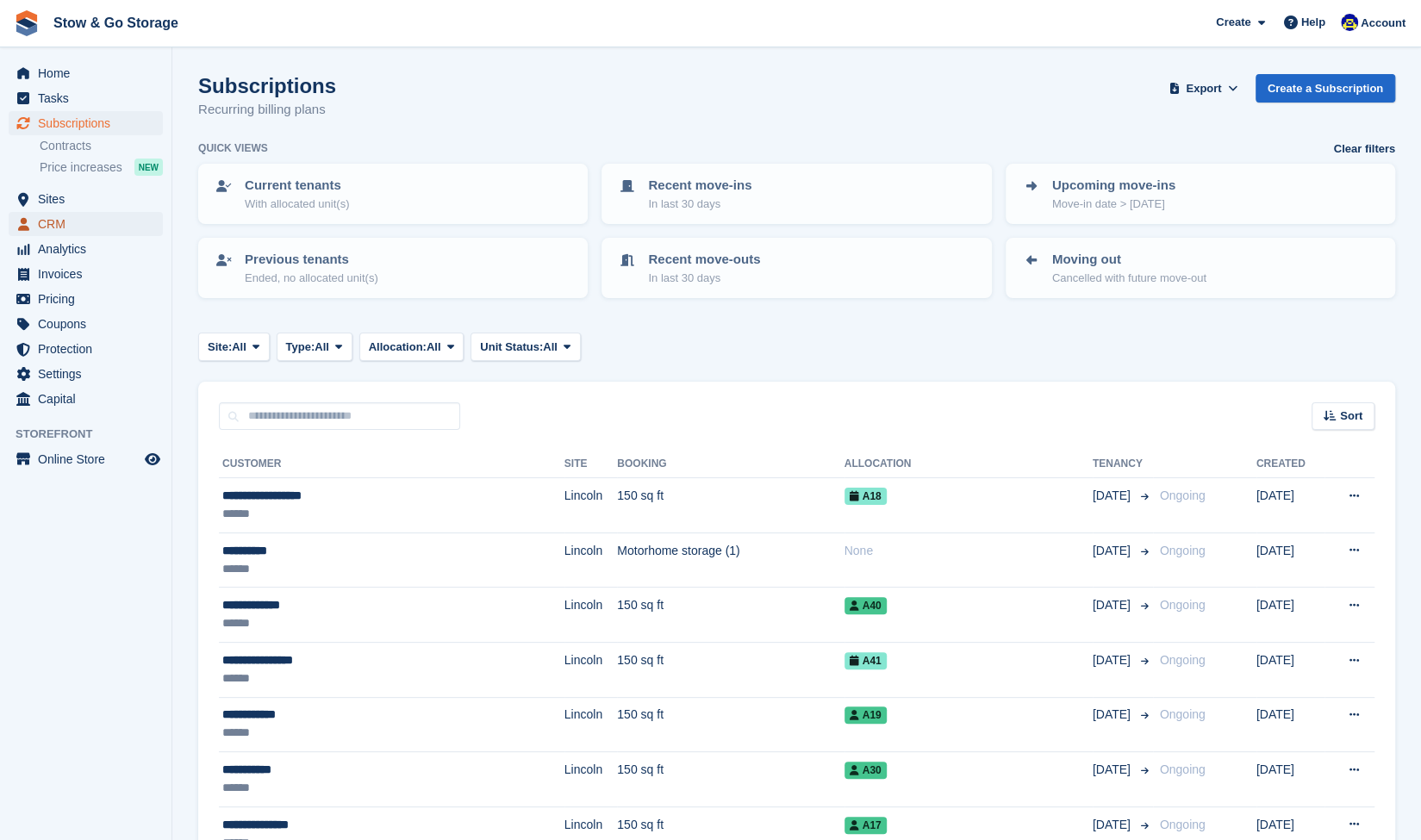
click at [95, 234] on span "CRM" at bounding box center [89, 224] width 103 height 24
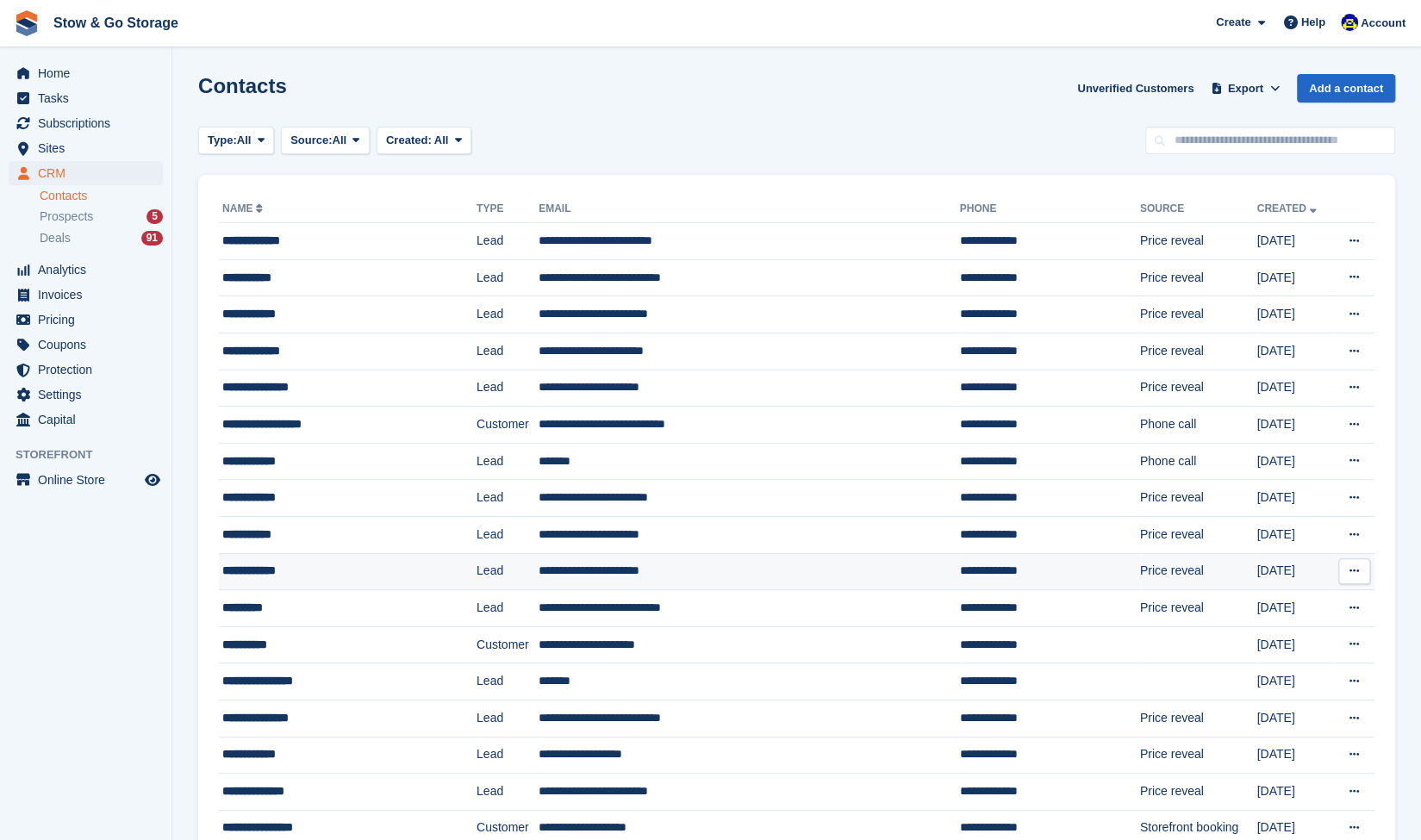
click at [317, 564] on div "**********" at bounding box center [329, 571] width 214 height 18
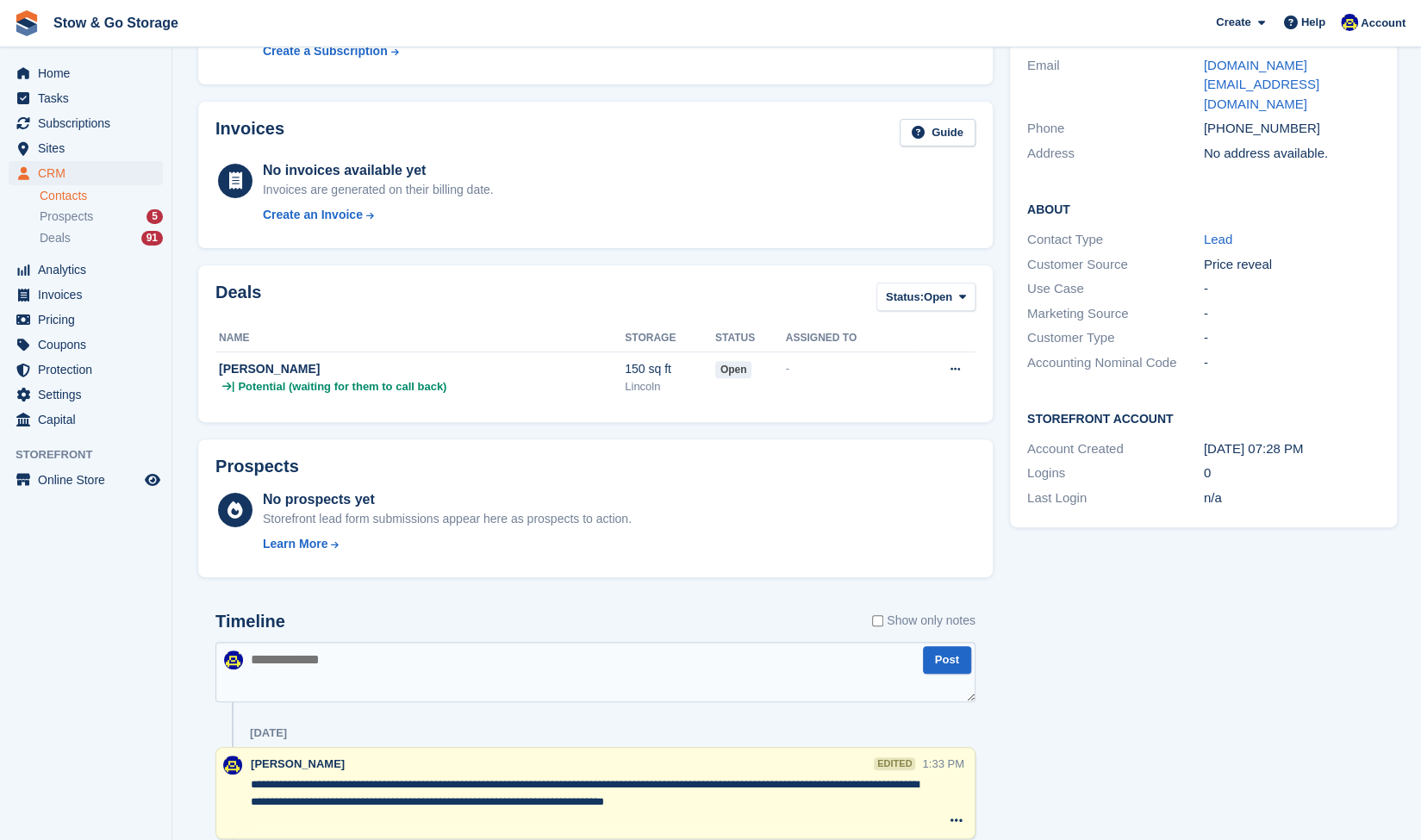
scroll to position [205, 0]
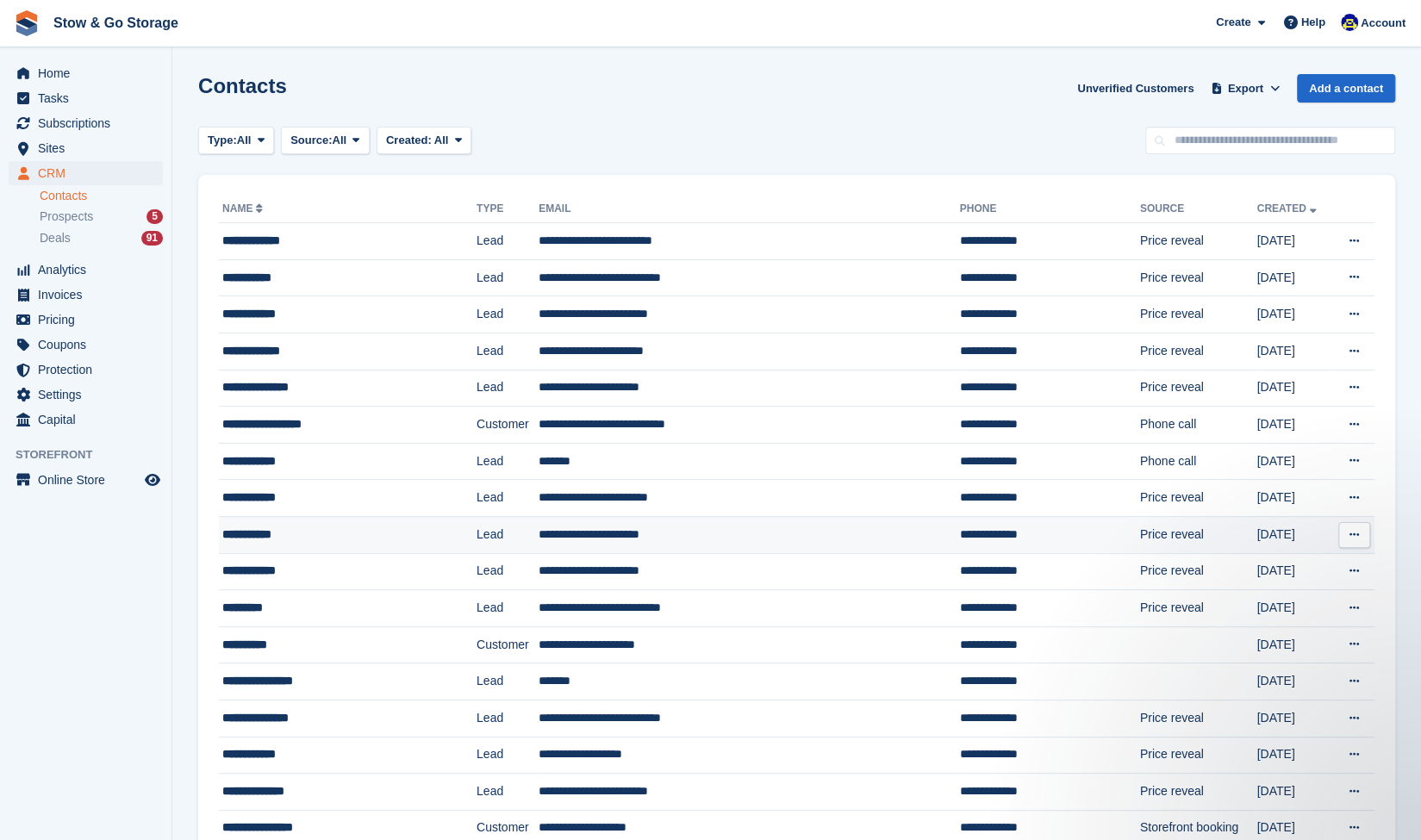
click at [326, 536] on div "**********" at bounding box center [329, 535] width 214 height 18
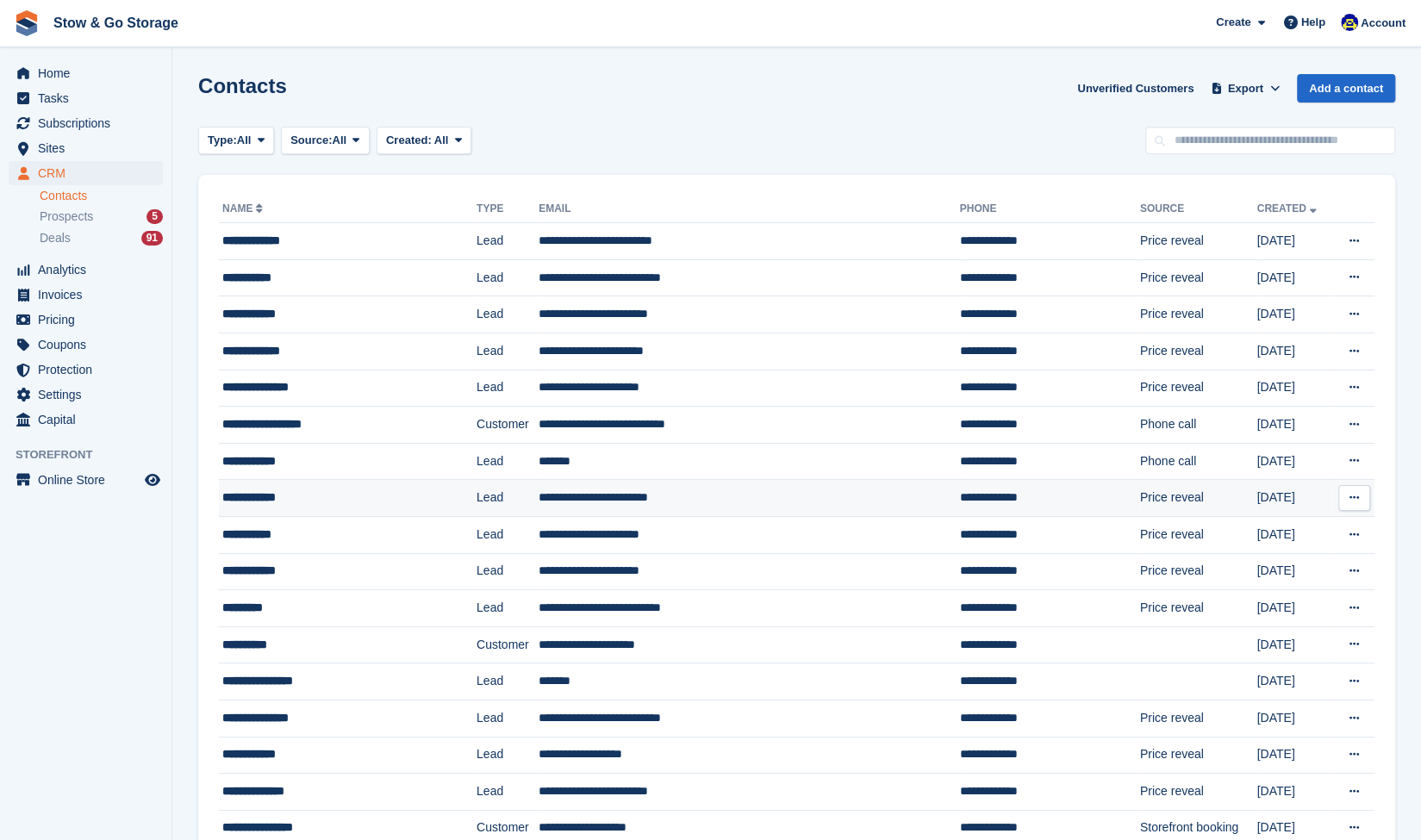
click at [308, 493] on div "**********" at bounding box center [329, 497] width 214 height 18
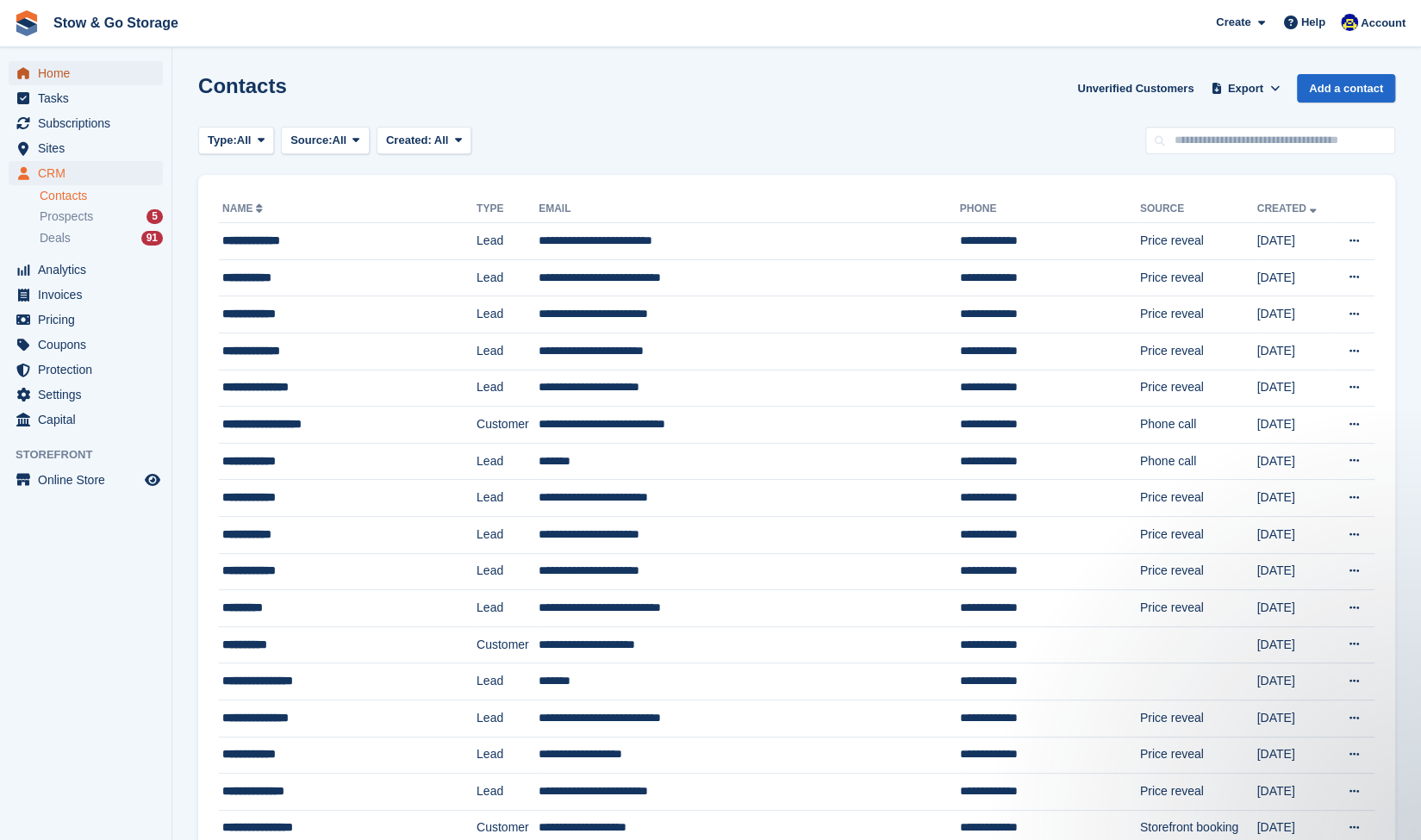
click at [81, 73] on span "Home" at bounding box center [89, 74] width 103 height 24
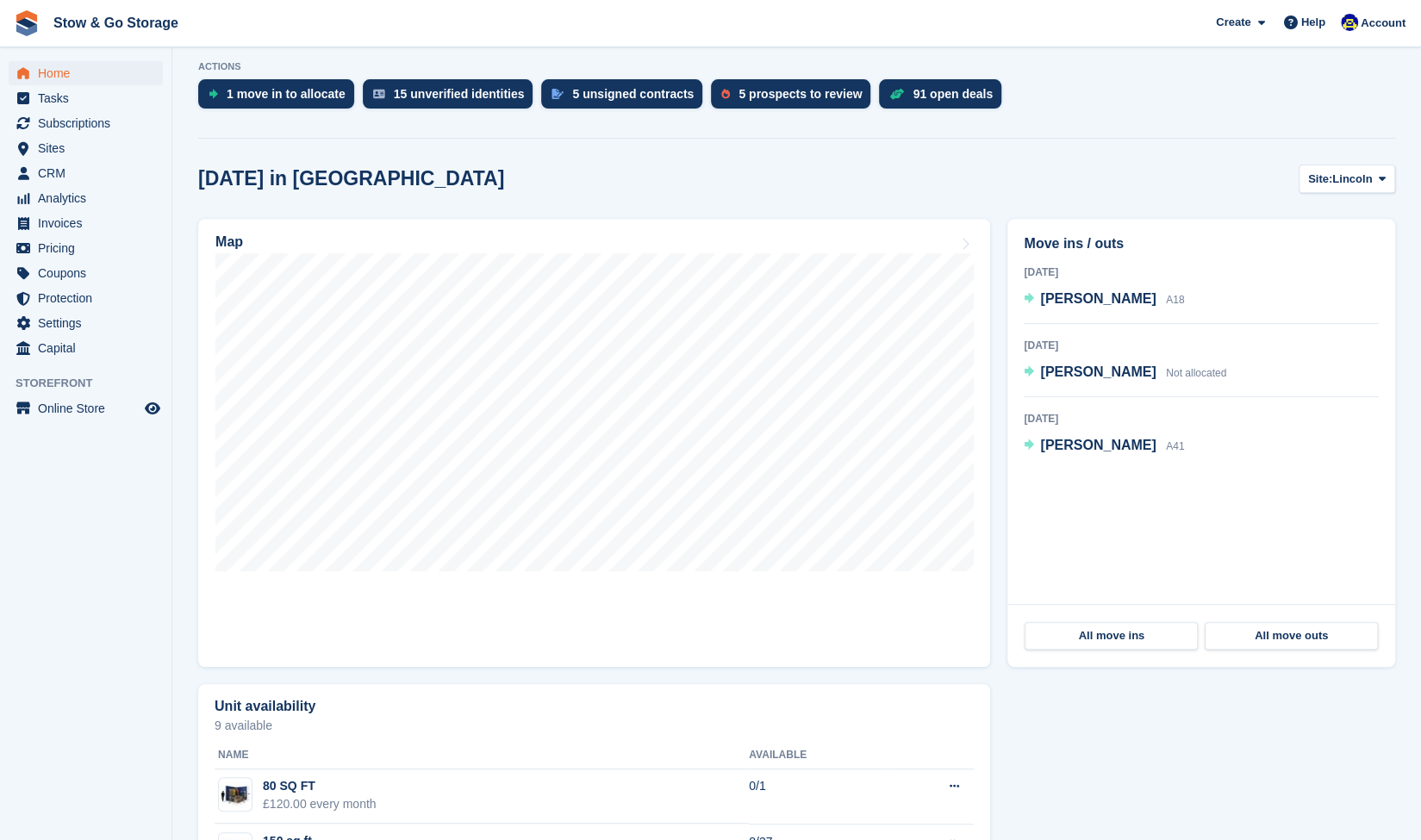
scroll to position [353, 0]
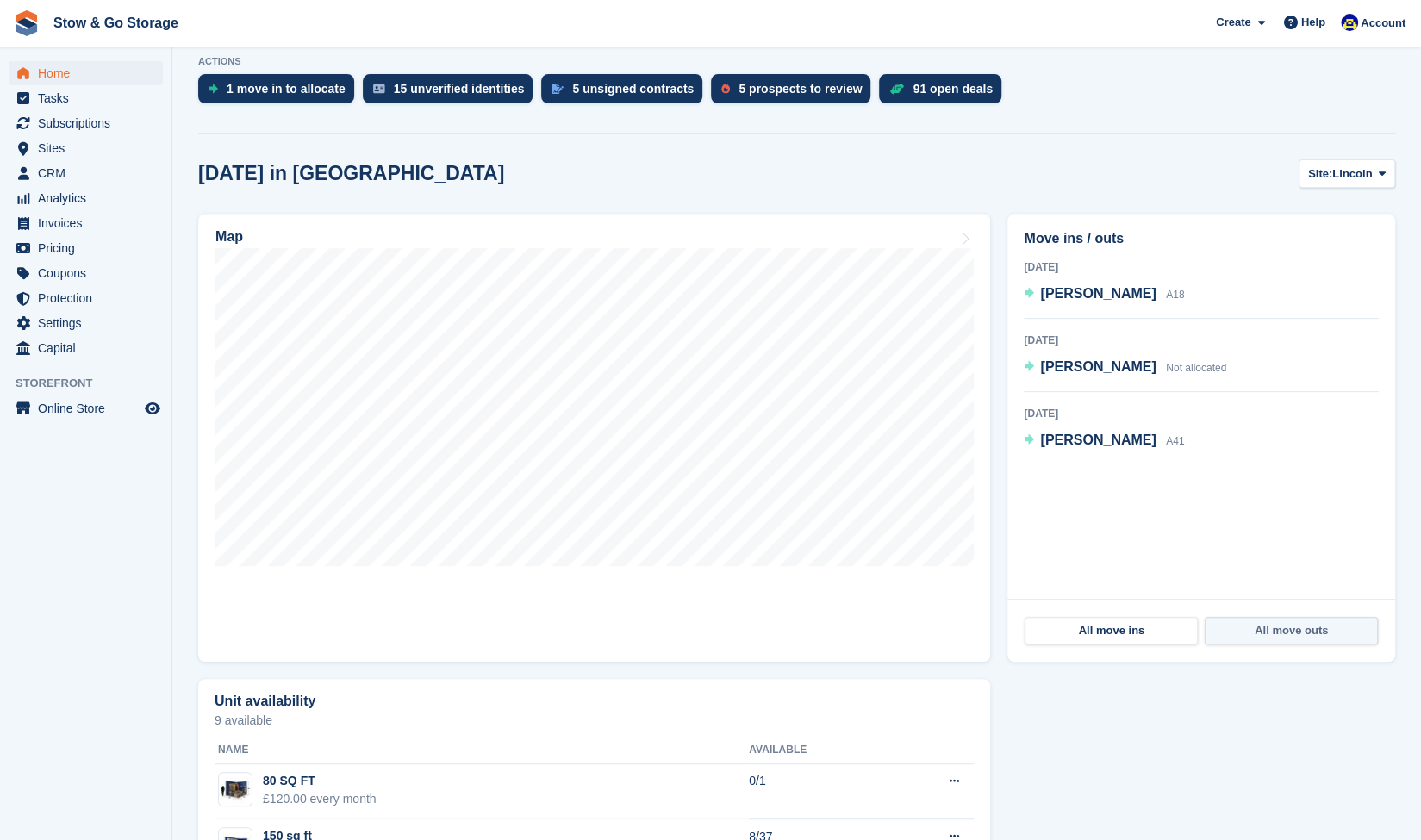
click at [1259, 623] on link "All move outs" at bounding box center [1292, 631] width 173 height 28
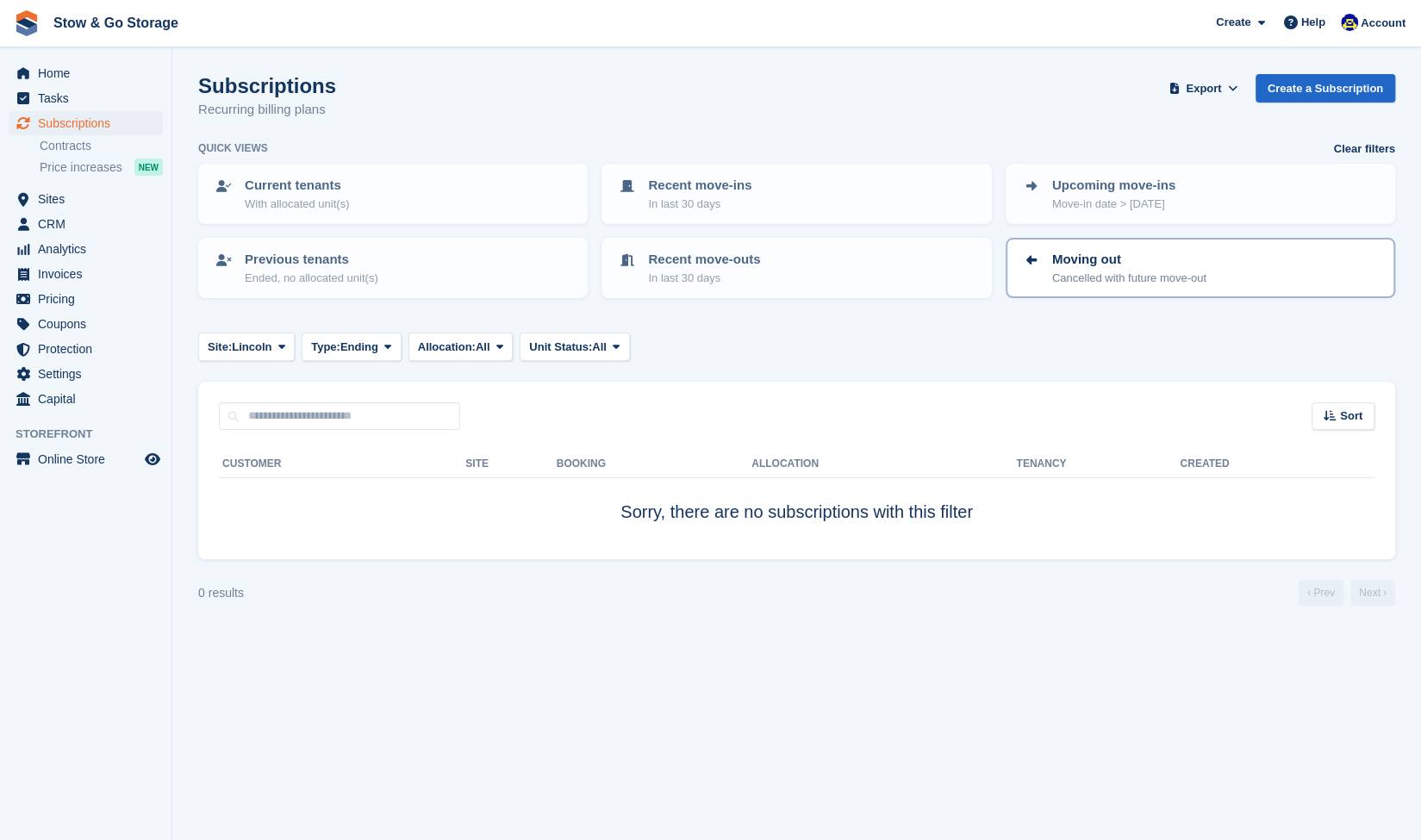
click at [1172, 260] on p "Moving out" at bounding box center [1129, 259] width 154 height 20
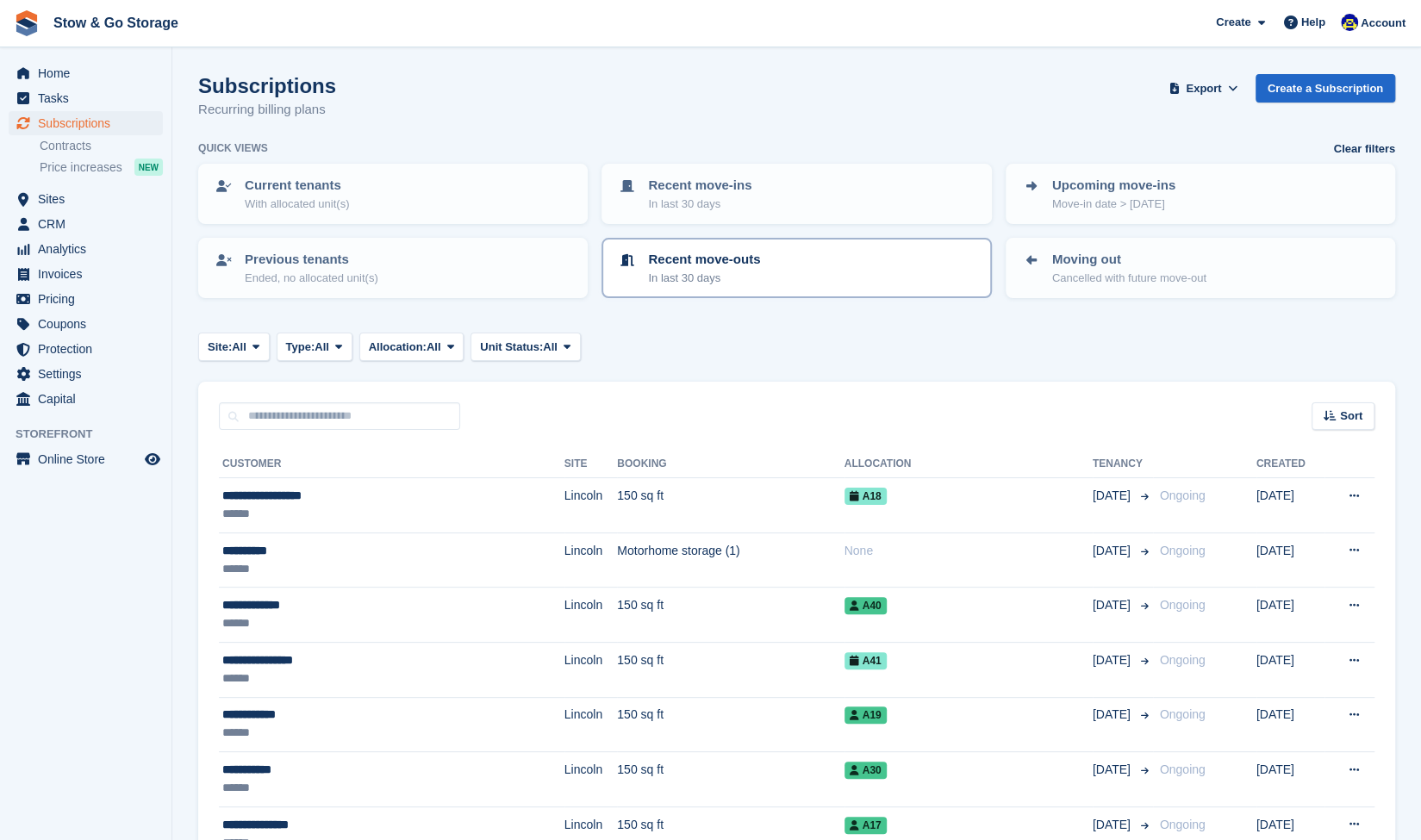
click at [703, 243] on link "Recent move-outs In last 30 days" at bounding box center [797, 267] width 386 height 57
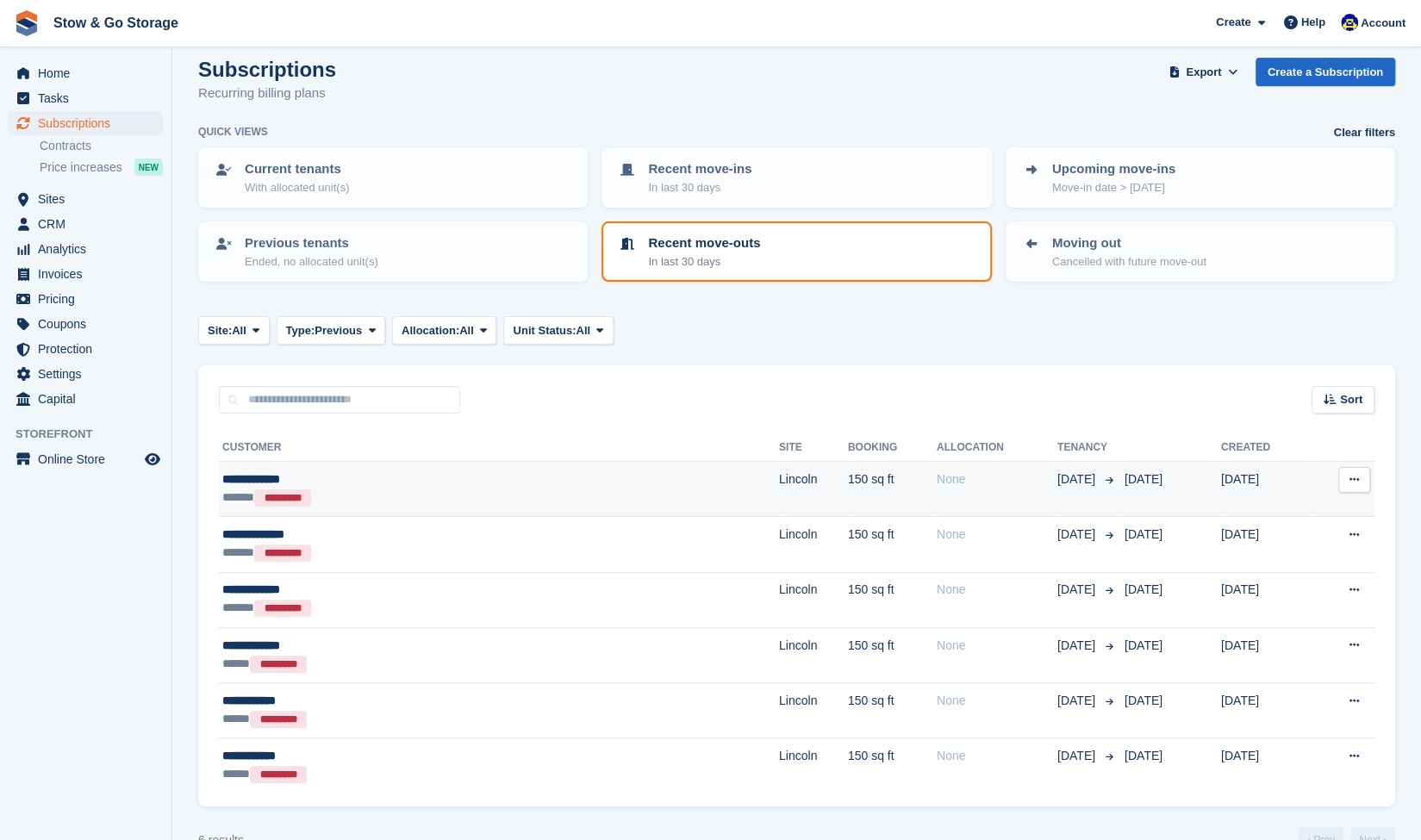
scroll to position [17, 0]
